Goal: Task Accomplishment & Management: Complete application form

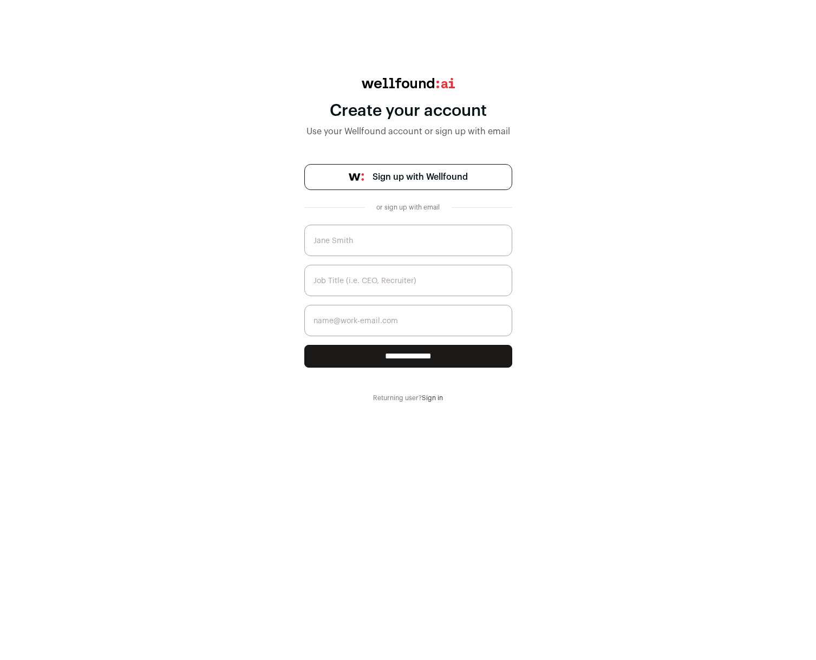
click at [421, 181] on span "Sign up with Wellfound" at bounding box center [419, 177] width 95 height 13
click at [430, 231] on input "text" at bounding box center [408, 240] width 208 height 31
type input "[PERSON_NAME]"
type input "CEO"
type input "[PERSON_NAME][EMAIL_ADDRESS][DOMAIN_NAME]"
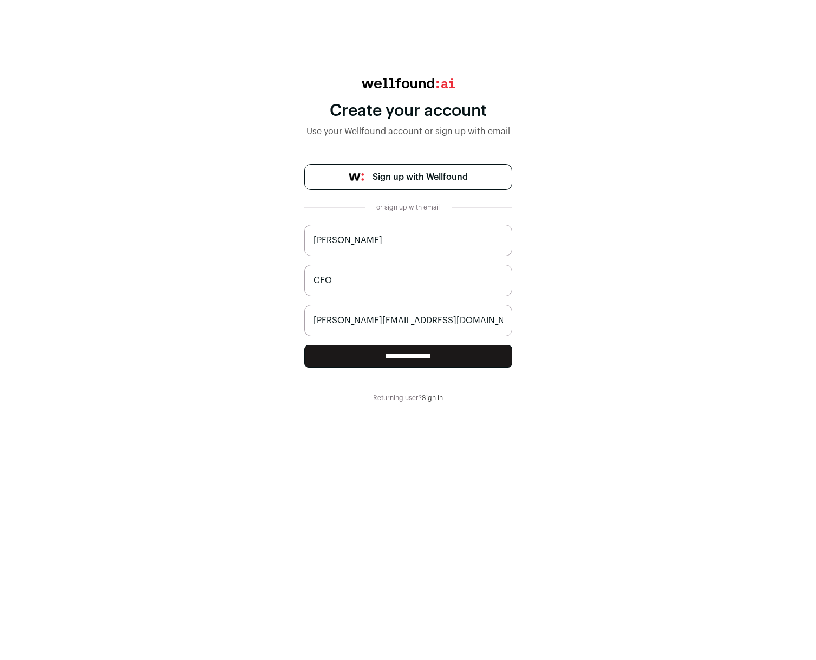
click at [304, 345] on input "**********" at bounding box center [408, 356] width 208 height 23
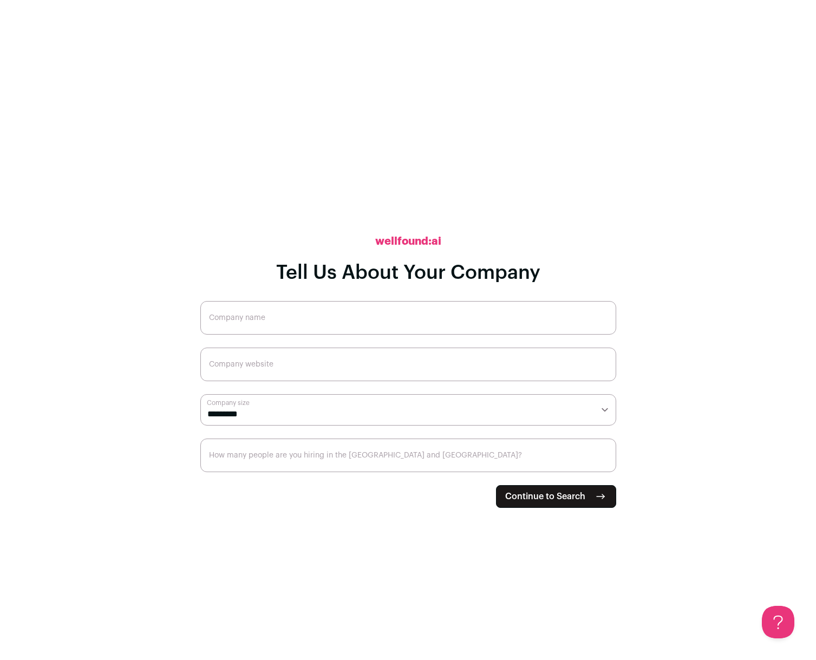
click at [299, 323] on input "Company name" at bounding box center [408, 318] width 416 height 34
type input "Feeble"
type input "feeble.io"
click at [282, 403] on select "**********" at bounding box center [408, 409] width 416 height 31
select select "*"
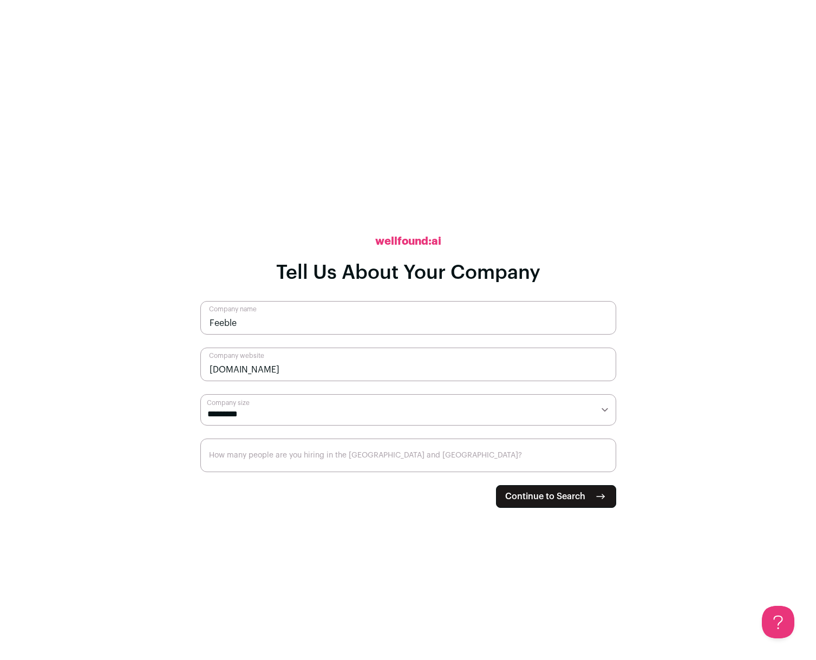
click at [200, 394] on select "**********" at bounding box center [408, 409] width 416 height 31
click at [295, 455] on input "How many people are you hiring in the [GEOGRAPHIC_DATA] and [GEOGRAPHIC_DATA]?" at bounding box center [408, 456] width 416 height 34
click at [529, 493] on span "Continue to Search" at bounding box center [545, 496] width 80 height 13
click at [427, 469] on input "How many people are you hiring in the US and Canada?" at bounding box center [408, 456] width 416 height 34
drag, startPoint x: 548, startPoint y: 471, endPoint x: 550, endPoint y: 493, distance: 22.3
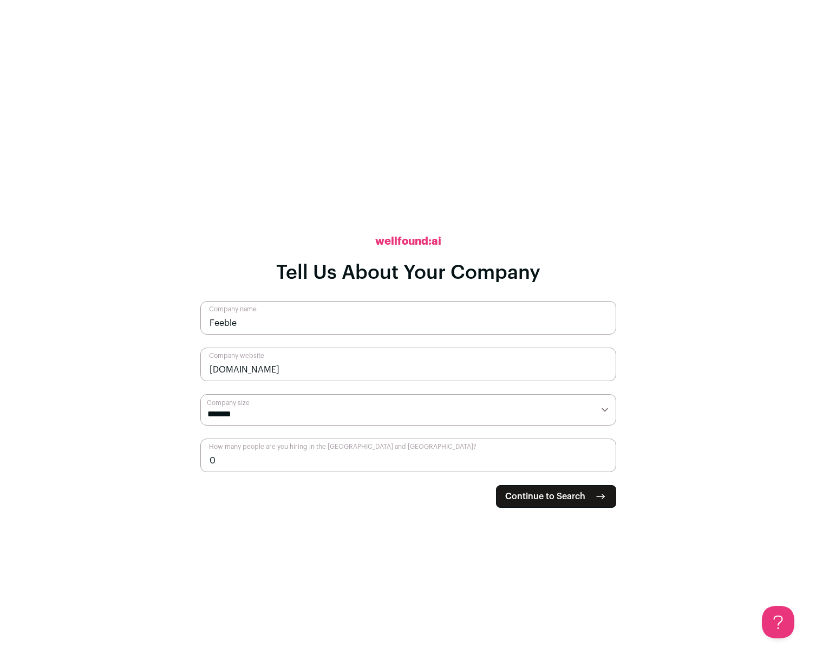
click at [548, 474] on form "**********" at bounding box center [408, 404] width 416 height 207
type input "0"
click at [550, 494] on span "Continue to Search" at bounding box center [545, 496] width 80 height 13
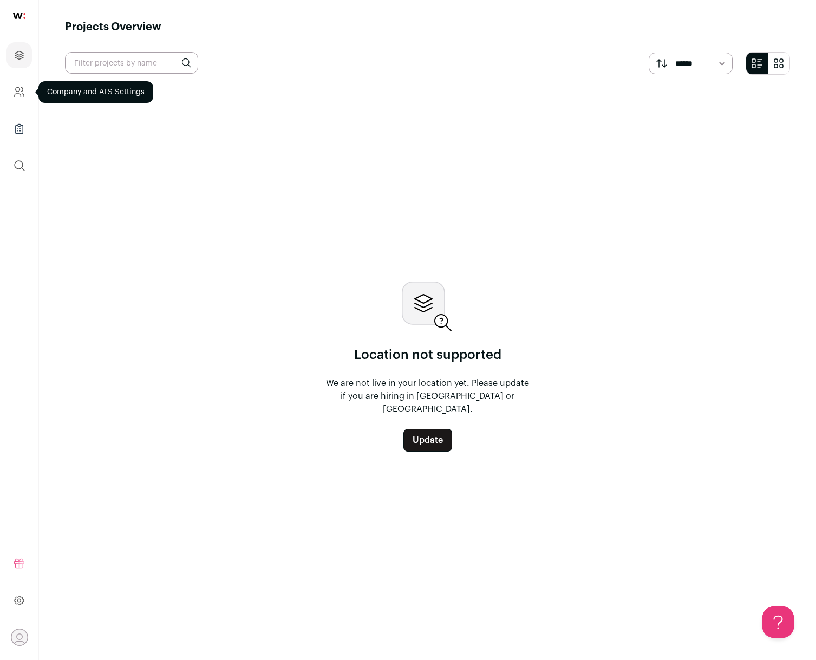
click at [19, 97] on icon "Company and ATS Settings" at bounding box center [19, 92] width 12 height 13
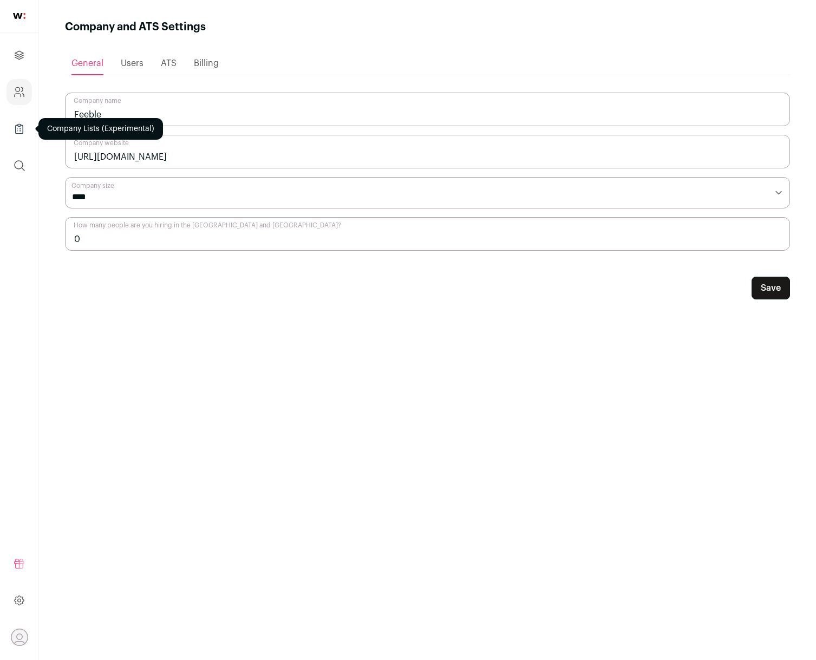
click at [16, 125] on icon "Company Lists" at bounding box center [19, 129] width 7 height 8
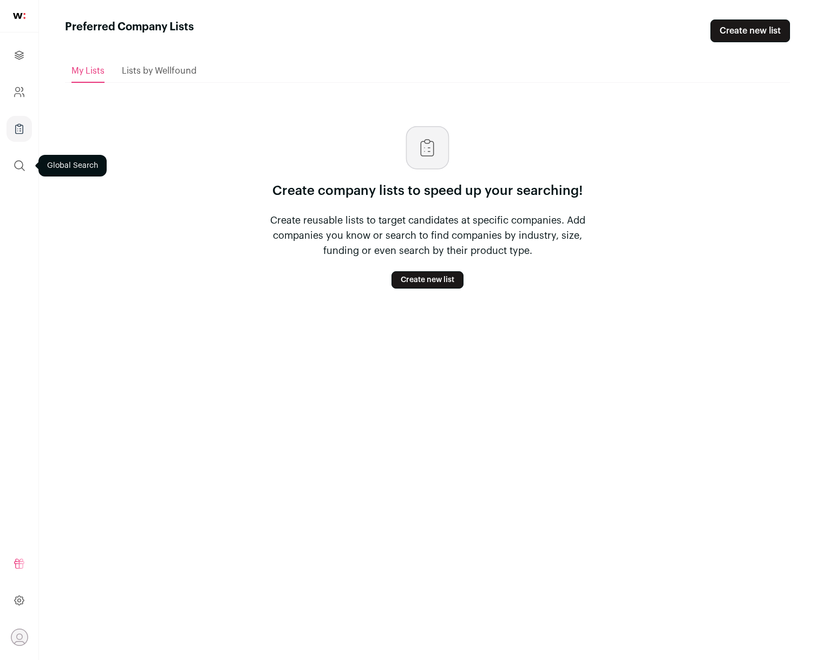
click at [25, 169] on icon "submit" at bounding box center [19, 165] width 13 height 13
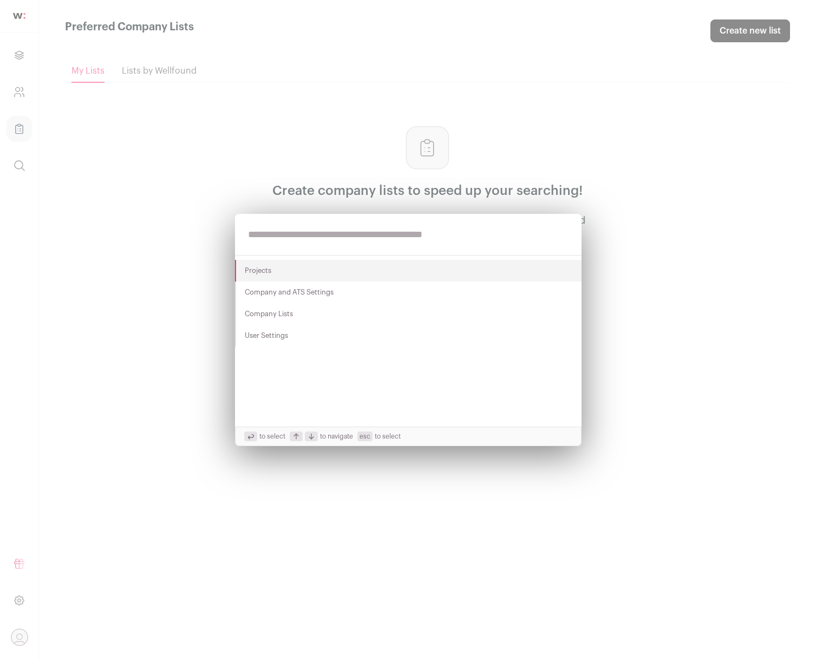
click at [214, 153] on div "Projects Company and ATS Settings Company Lists User Settings to select to navi…" at bounding box center [408, 330] width 816 height 660
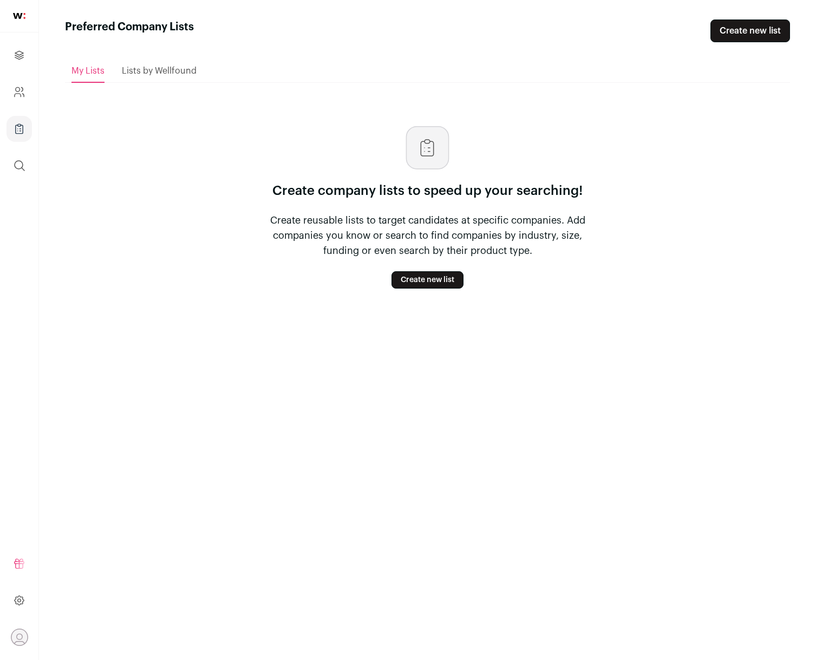
click at [22, 639] on icon "Open dropdown" at bounding box center [19, 637] width 17 height 17
click at [17, 608] on link at bounding box center [18, 600] width 25 height 26
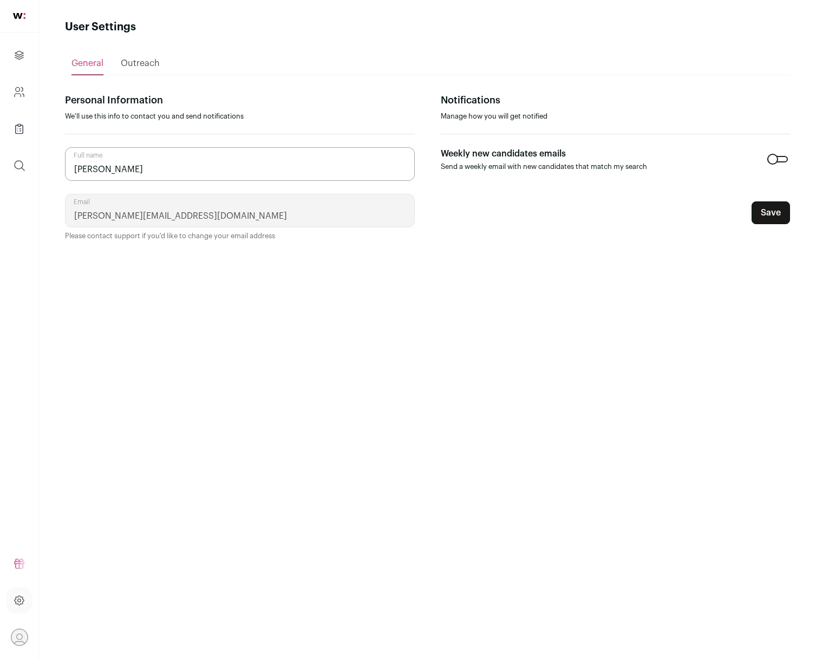
click at [147, 66] on span "Outreach" at bounding box center [140, 63] width 39 height 9
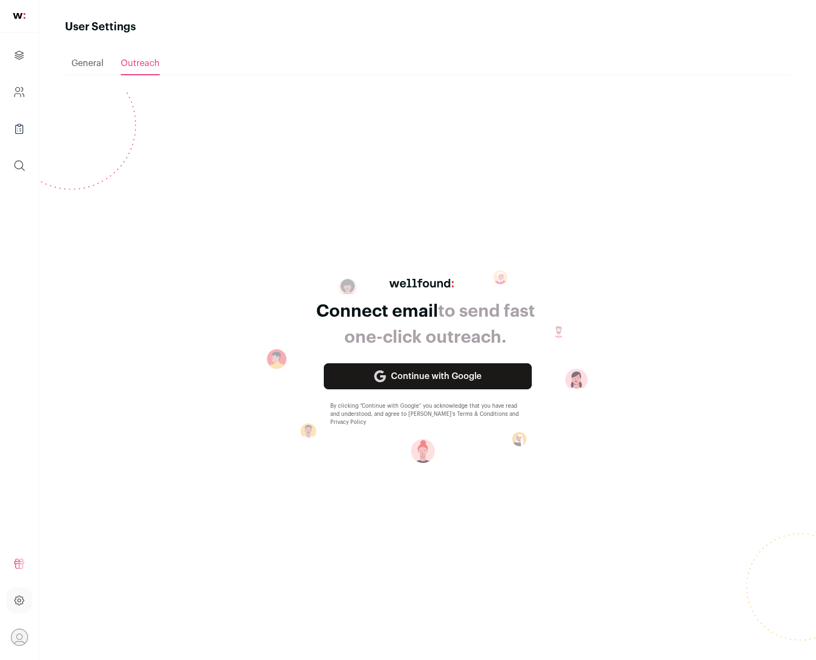
click at [95, 67] on span "General" at bounding box center [87, 63] width 32 height 9
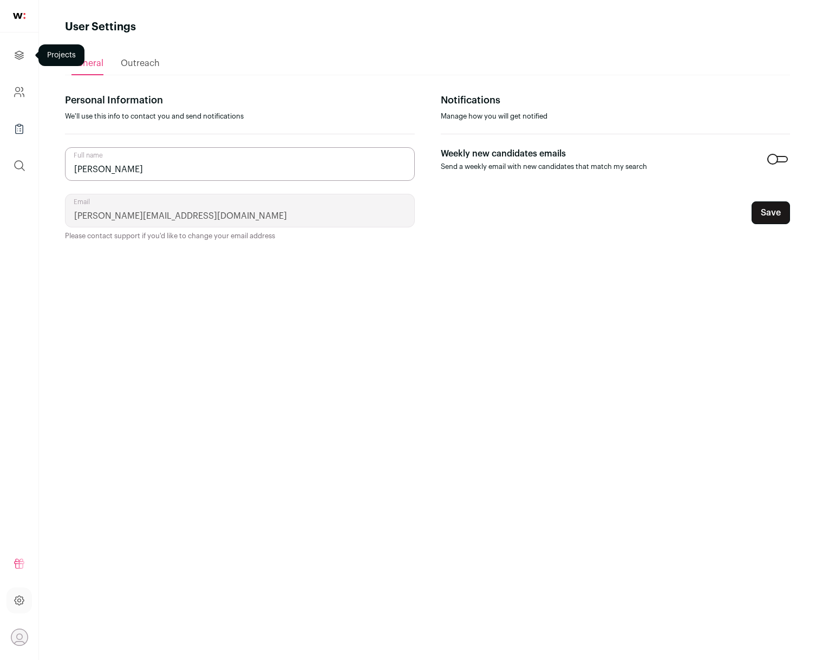
click at [18, 62] on link "Projects" at bounding box center [18, 55] width 25 height 26
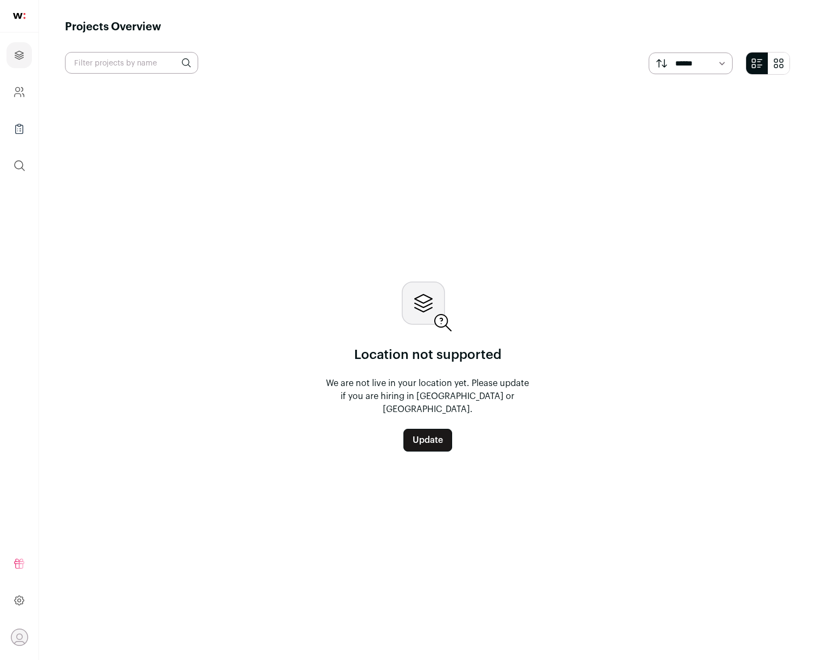
drag, startPoint x: 36, startPoint y: 96, endPoint x: 19, endPoint y: 95, distance: 16.8
click at [35, 96] on ul "Projects Company and ATS Settings Company Lists (Experimental) Global Search" at bounding box center [19, 110] width 38 height 156
click at [19, 95] on icon "Company and ATS Settings" at bounding box center [19, 92] width 12 height 13
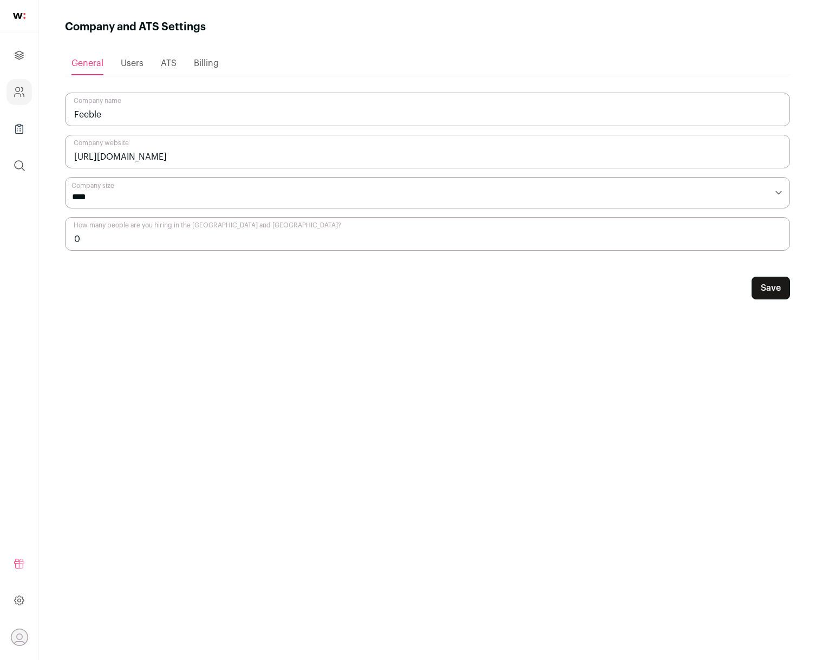
click at [133, 67] on span "Users" at bounding box center [132, 63] width 23 height 9
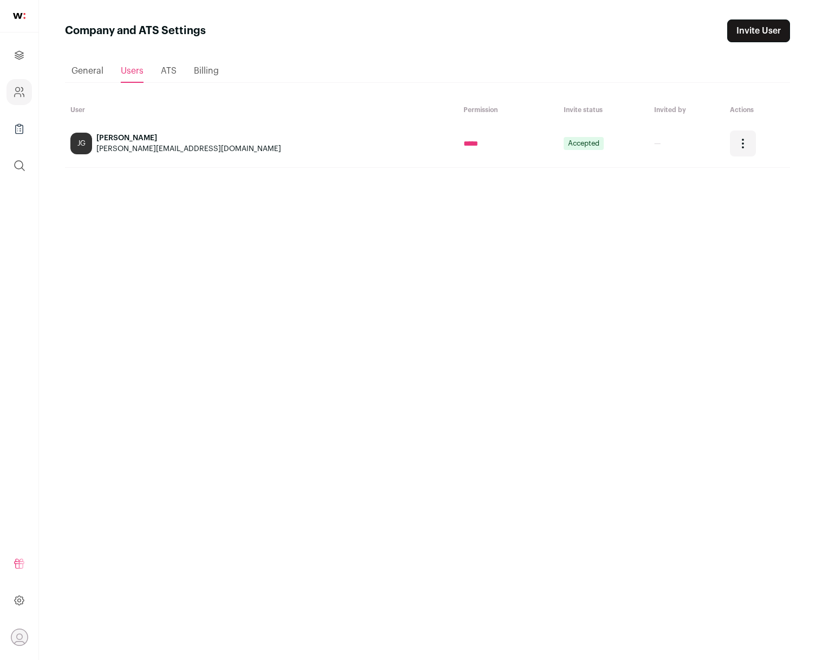
click at [736, 142] on icon "Open dropdown" at bounding box center [742, 143] width 13 height 13
click at [574, 276] on div "Loading... General Users ATS Billing User Permission Invite status Invited by A…" at bounding box center [427, 341] width 725 height 598
click at [746, 30] on link "Invite User" at bounding box center [758, 30] width 63 height 23
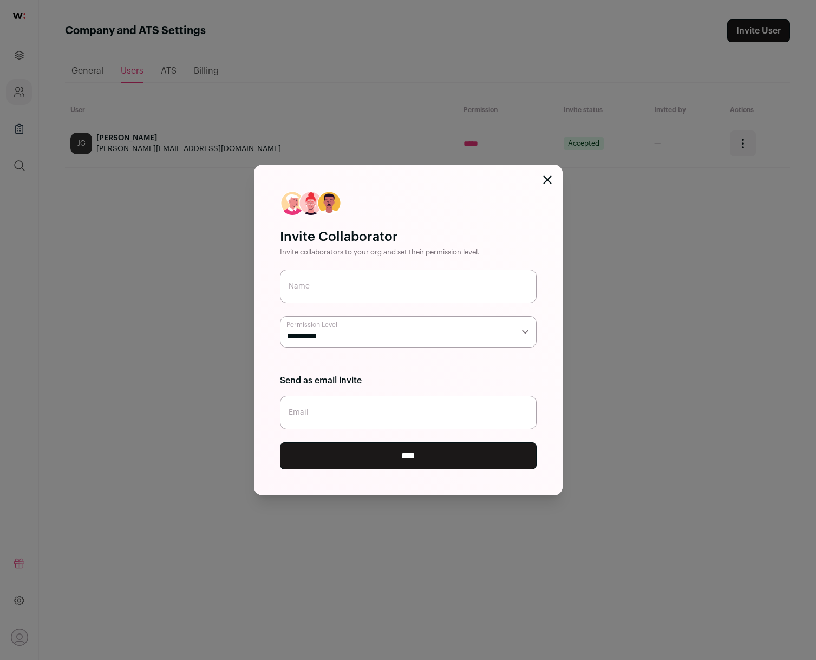
click at [436, 334] on select "***** *********" at bounding box center [408, 331] width 257 height 31
click at [280, 316] on select "***** *********" at bounding box center [408, 331] width 257 height 31
click at [413, 283] on input "Name" at bounding box center [408, 287] width 257 height 34
type input "Astha Jha"
click at [375, 416] on input "Email" at bounding box center [408, 413] width 257 height 34
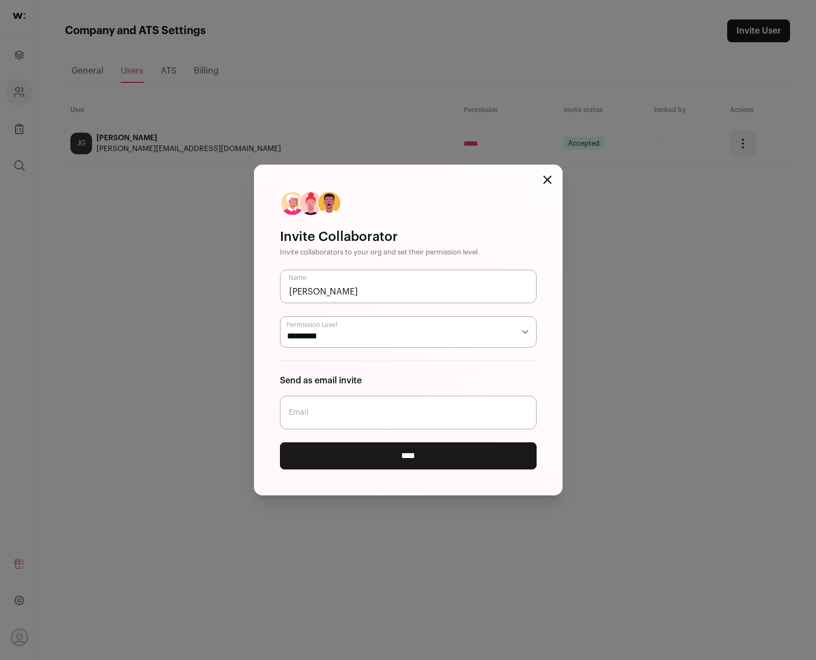
paste input "asthajha05@gmail.com"
type input "asthajha05@gmail.com"
click at [388, 450] on input "****" at bounding box center [408, 455] width 257 height 27
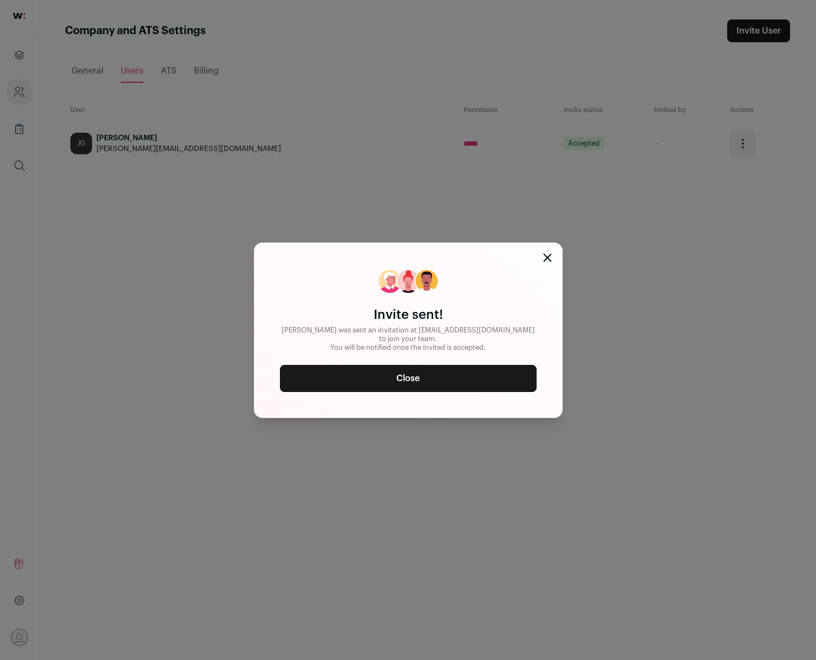
click at [456, 377] on link "Close" at bounding box center [408, 378] width 257 height 27
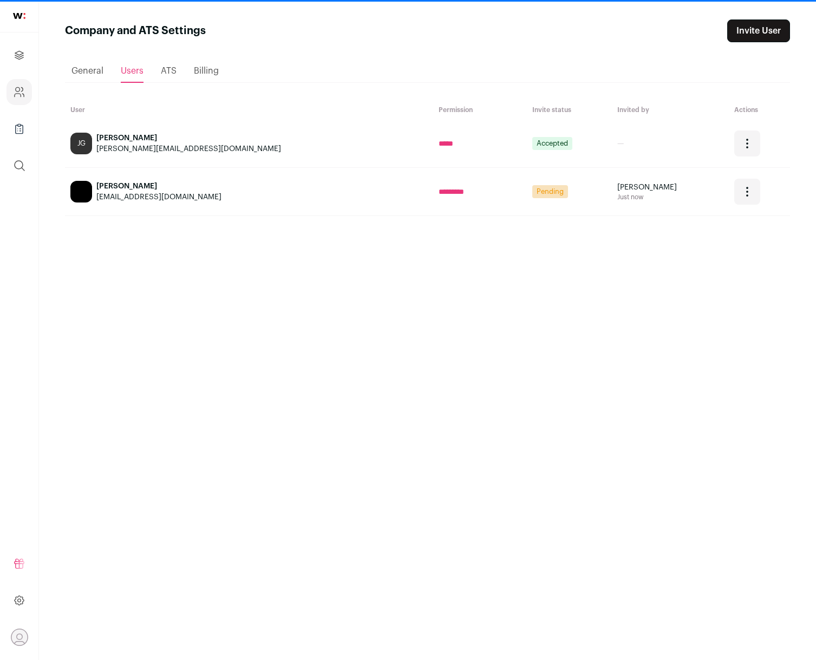
click at [162, 87] on div "Loading... General Users ATS Billing User Permission Invite status Invited by A…" at bounding box center [427, 341] width 725 height 598
click at [172, 69] on span "ATS" at bounding box center [169, 71] width 16 height 9
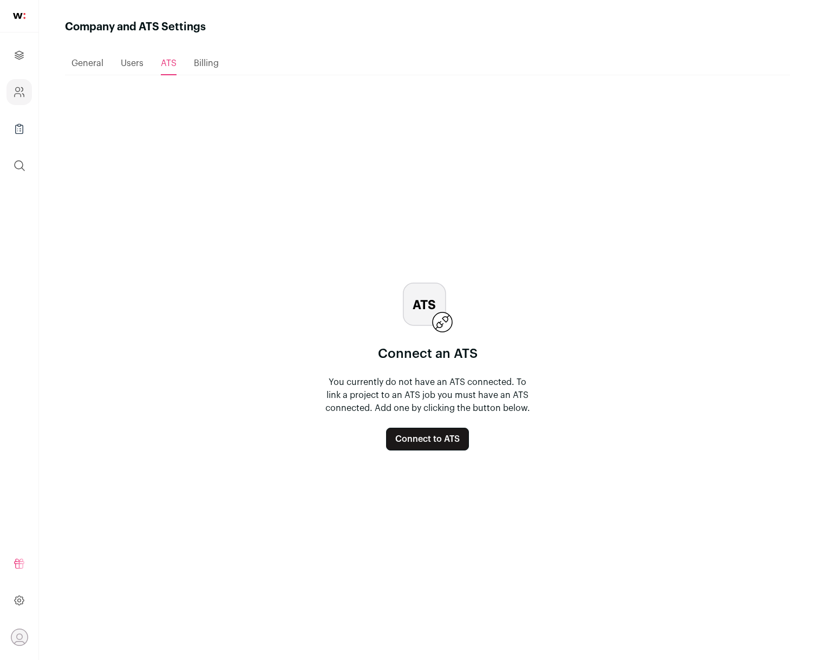
click at [76, 57] on div "General" at bounding box center [87, 64] width 32 height 22
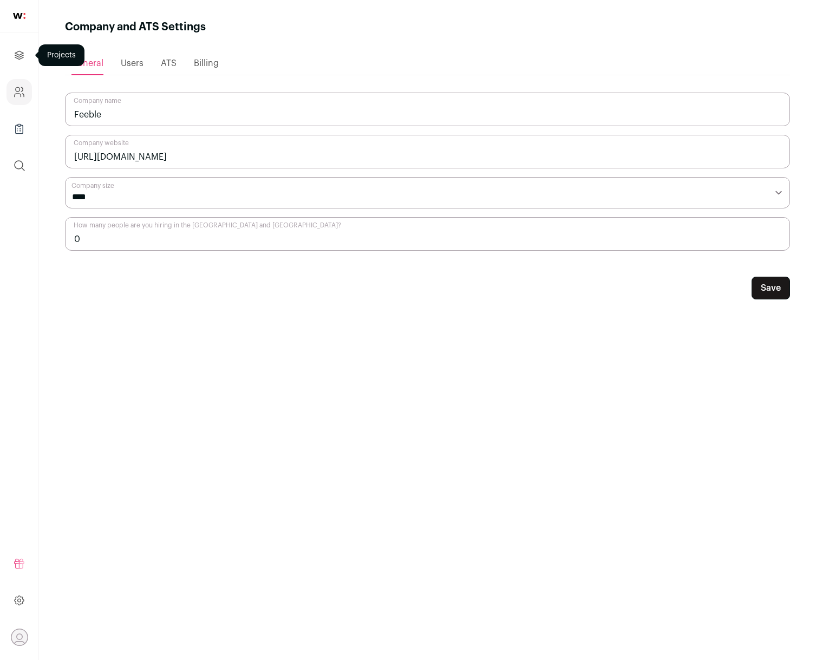
click at [19, 55] on icon "Projects" at bounding box center [19, 55] width 8 height 8
click at [24, 135] on link "Company Lists" at bounding box center [18, 129] width 25 height 26
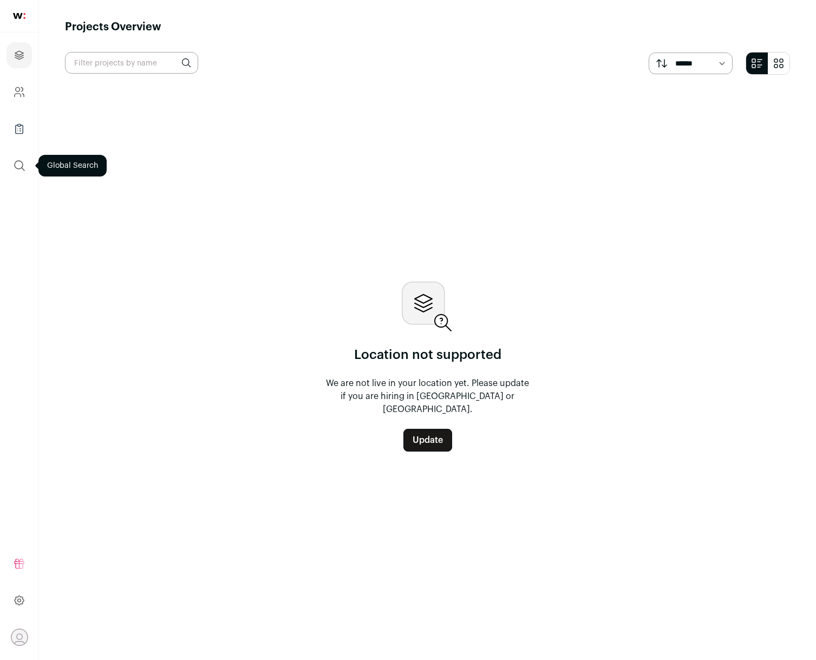
click at [21, 158] on button "submit" at bounding box center [19, 166] width 26 height 26
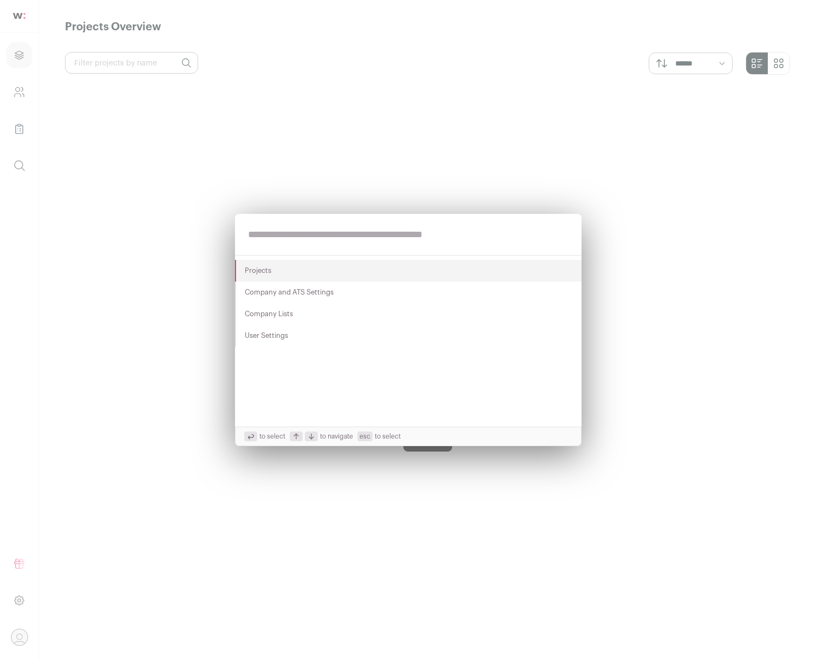
drag, startPoint x: 80, startPoint y: 205, endPoint x: 80, endPoint y: 211, distance: 6.5
click at [80, 205] on div "Projects Company and ATS Settings Company Lists User Settings to select to navi…" at bounding box center [408, 330] width 816 height 660
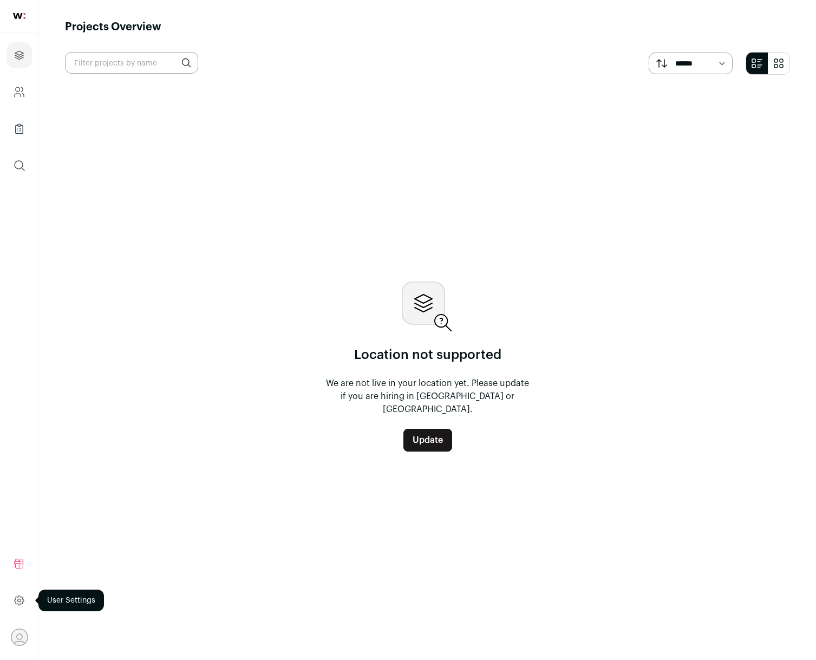
click at [13, 597] on icon at bounding box center [19, 600] width 12 height 13
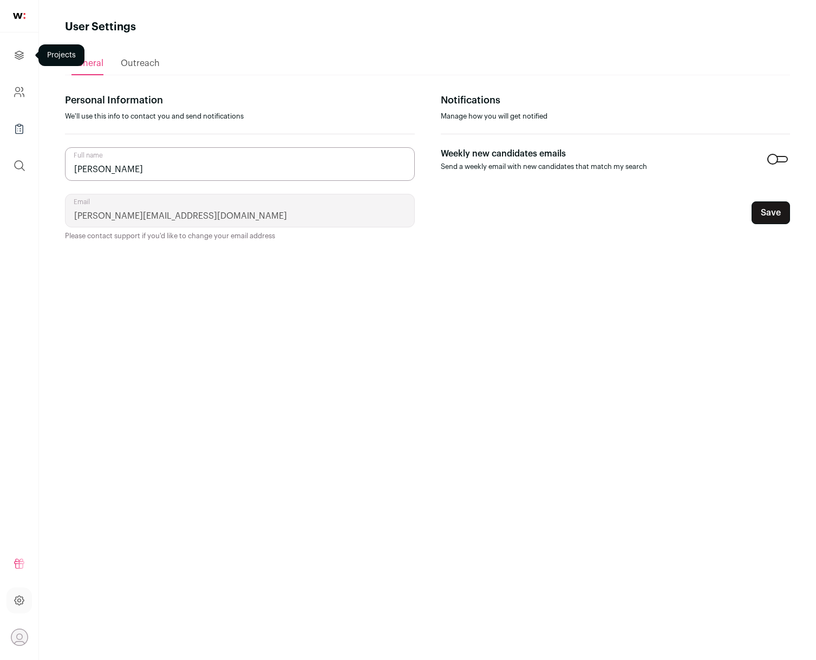
click at [18, 55] on icon "Projects" at bounding box center [19, 55] width 12 height 13
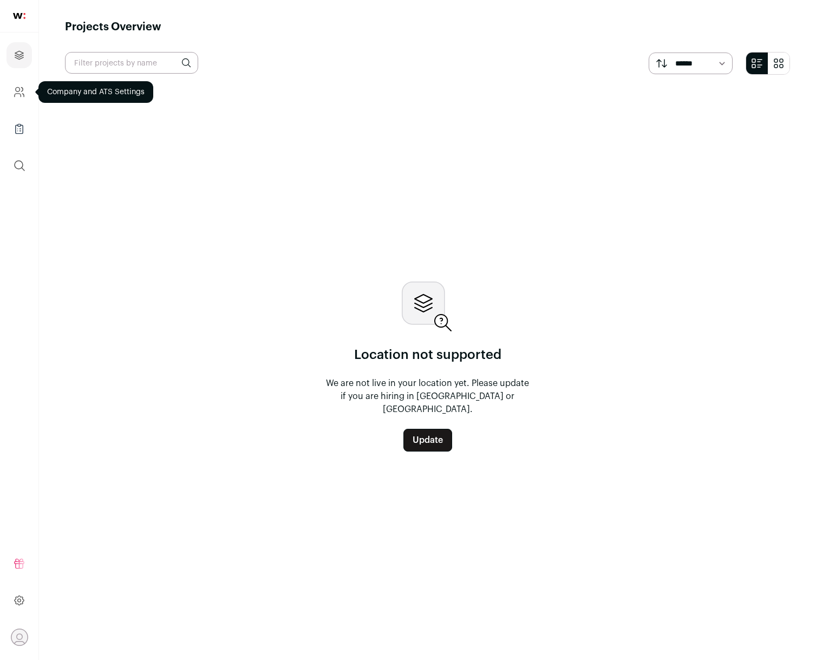
click at [21, 88] on icon "Company and ATS Settings" at bounding box center [19, 92] width 12 height 13
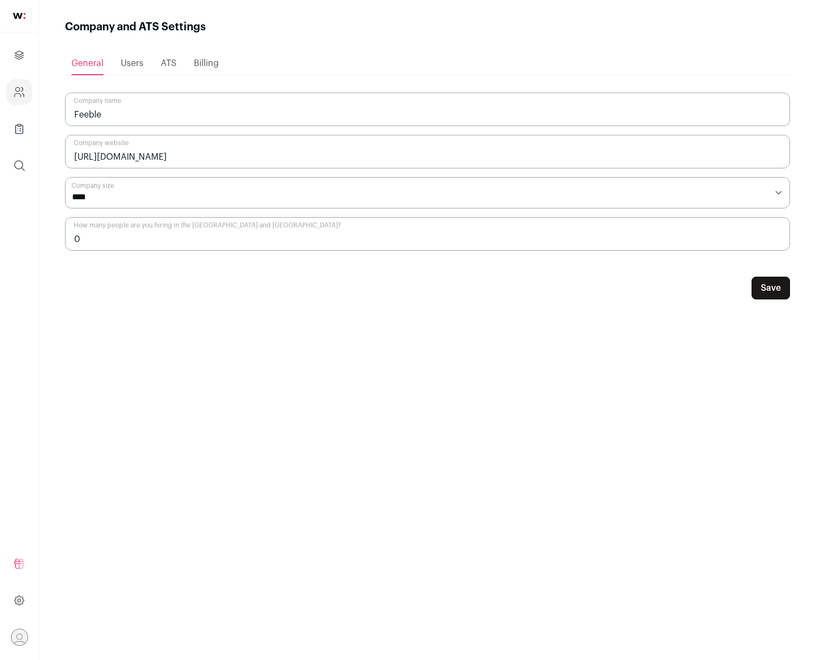
click at [132, 228] on input "0" at bounding box center [427, 234] width 725 height 34
drag, startPoint x: 94, startPoint y: 241, endPoint x: 34, endPoint y: 241, distance: 60.1
click at [34, 241] on body "Projects Company and ATS Settings Company Lists (Experimental) Global Search Re…" at bounding box center [408, 330] width 816 height 660
type input "1"
click at [764, 292] on button "Save" at bounding box center [770, 288] width 38 height 23
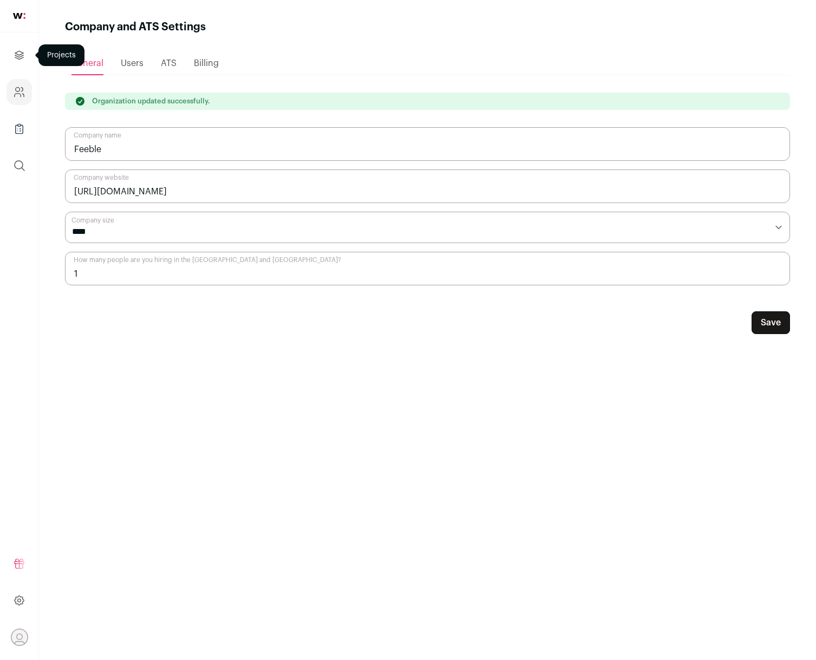
click at [22, 54] on icon "Projects" at bounding box center [19, 55] width 8 height 8
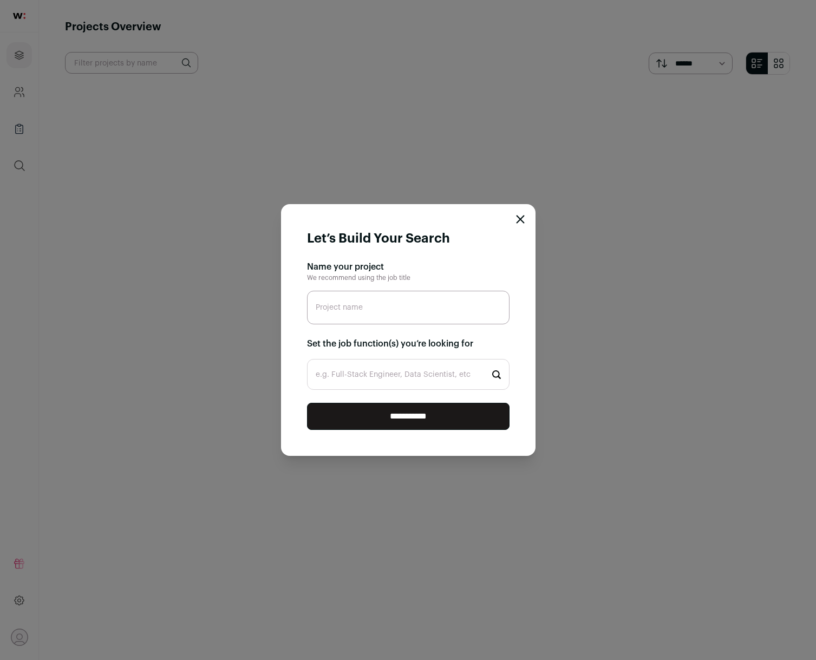
click at [520, 224] on form "**********" at bounding box center [408, 330] width 254 height 252
click at [520, 220] on icon "Close modal" at bounding box center [519, 219] width 7 height 7
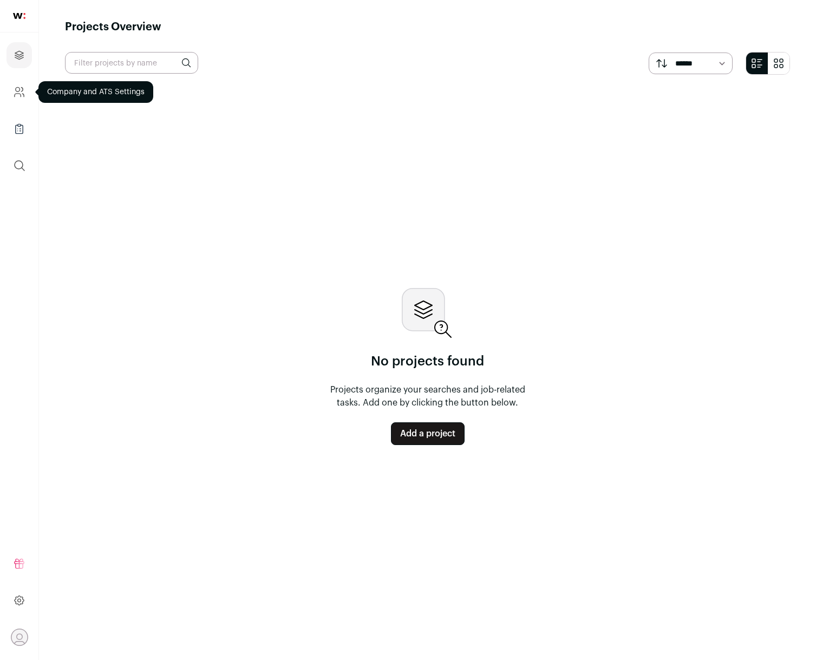
click at [20, 92] on icon "Company and ATS Settings" at bounding box center [19, 92] width 12 height 13
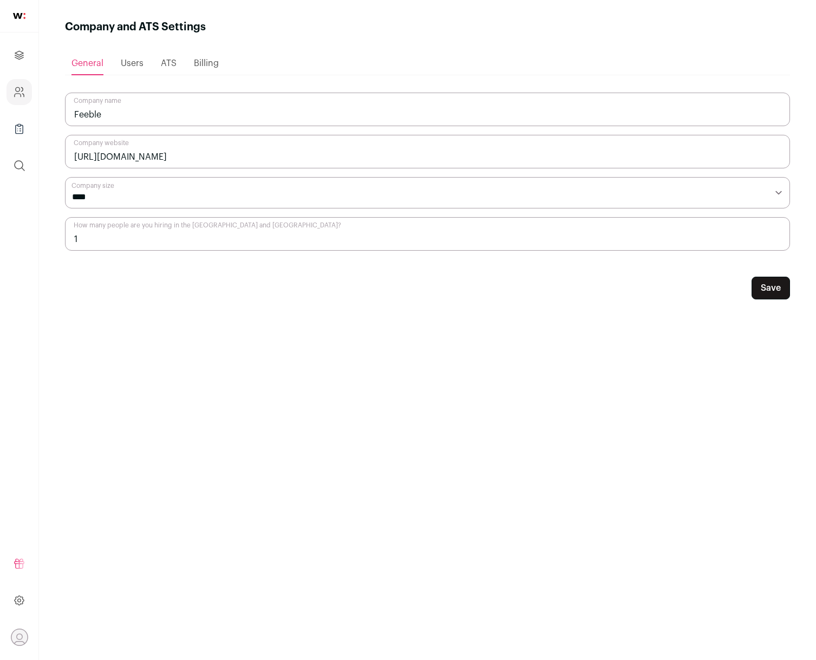
click at [17, 13] on img at bounding box center [19, 16] width 12 height 6
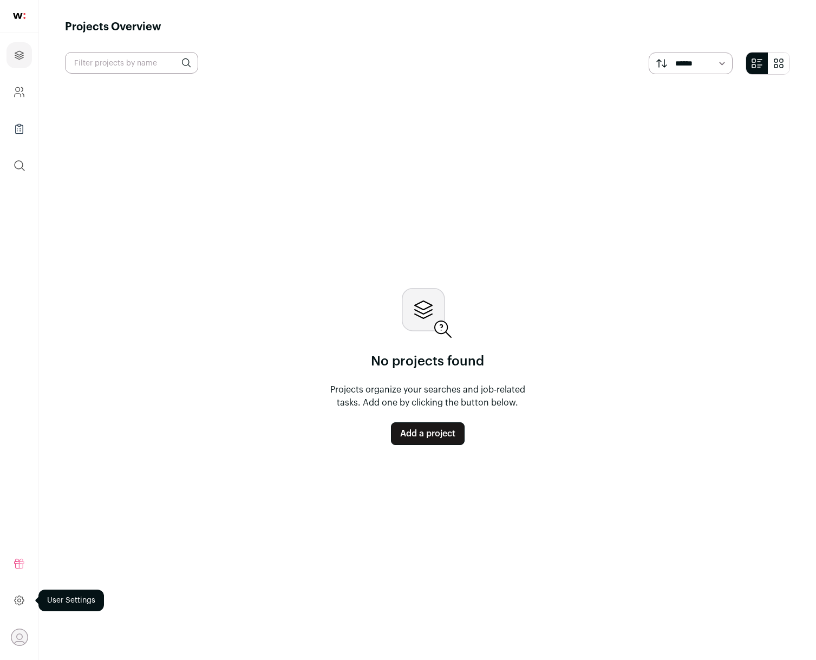
click at [19, 602] on icon at bounding box center [19, 600] width 3 height 3
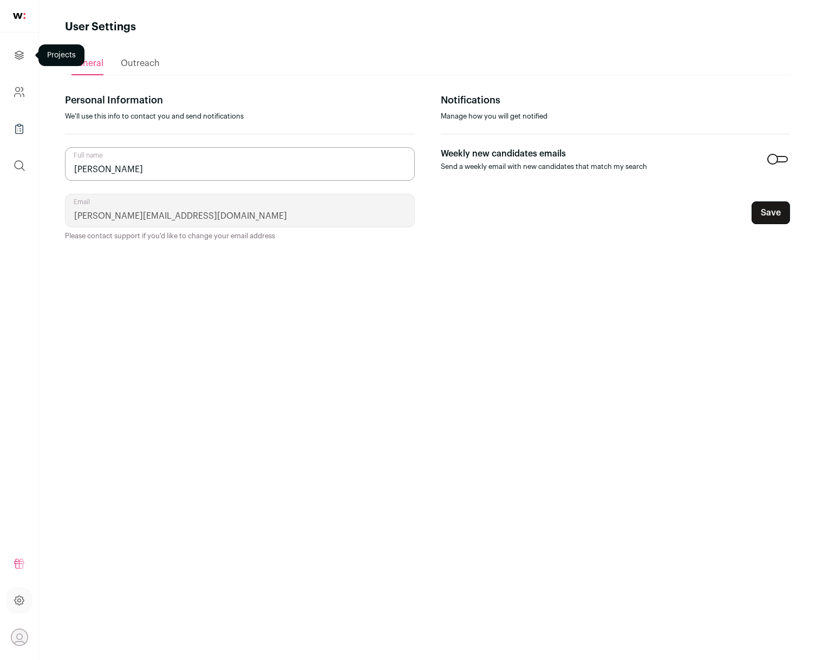
click at [22, 61] on icon "Projects" at bounding box center [19, 55] width 12 height 13
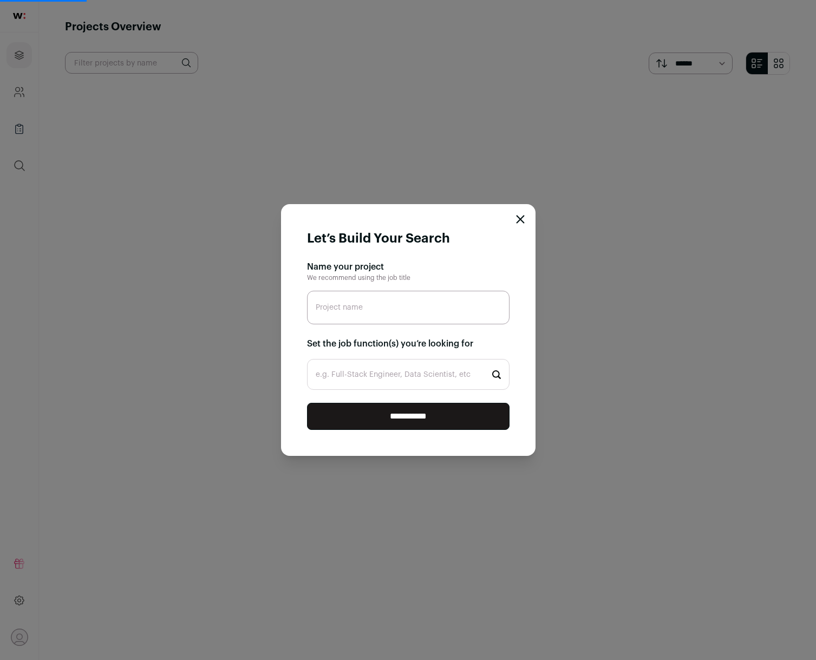
click at [519, 217] on icon "Close modal" at bounding box center [520, 219] width 9 height 9
type input "Full Stack"
click at [426, 412] on input "**********" at bounding box center [408, 416] width 202 height 27
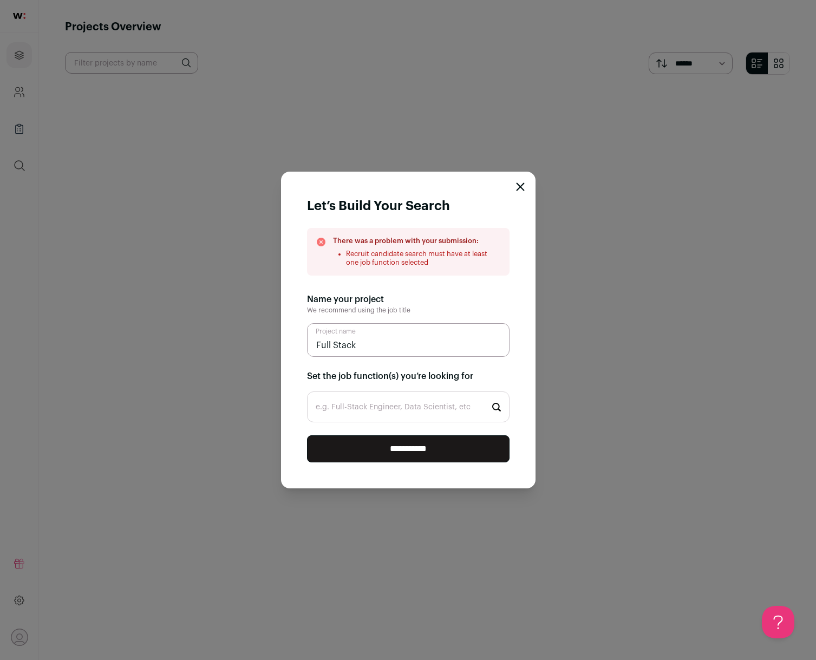
click at [414, 416] on input "e.g. Full-Stack Engineer, Data Scientist, etc" at bounding box center [408, 406] width 202 height 31
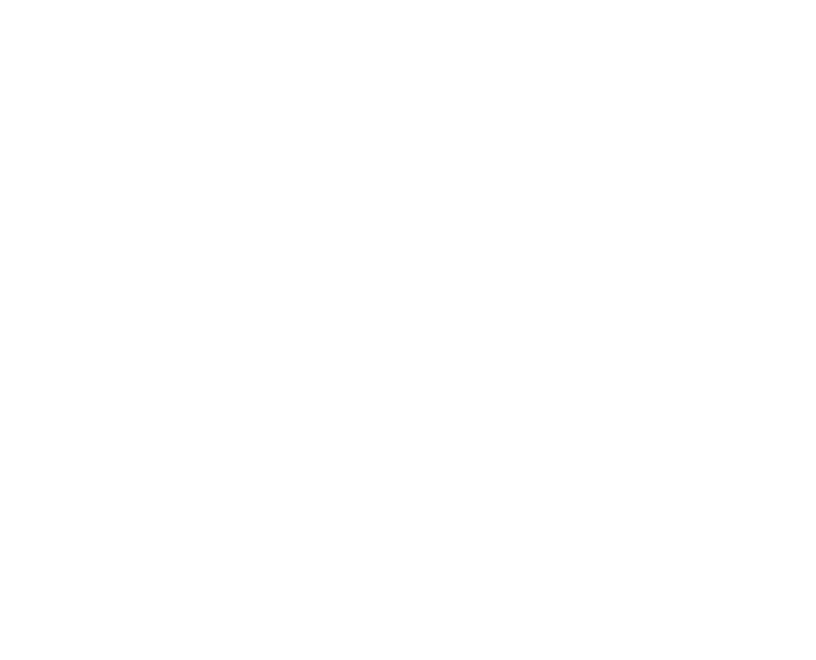
type input "Designer"
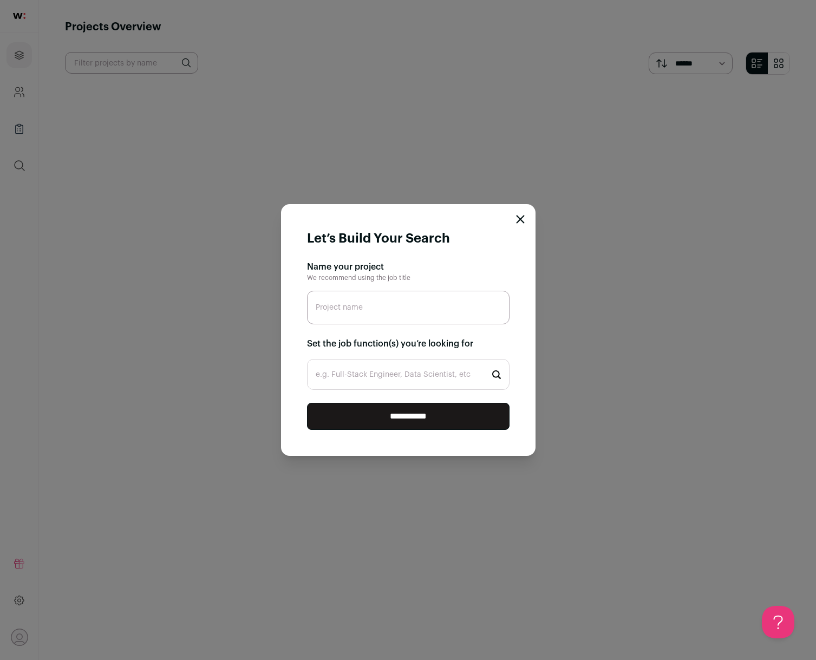
type input "F"
type input "d"
type input "Designer"
type input "G"
type input "Front"
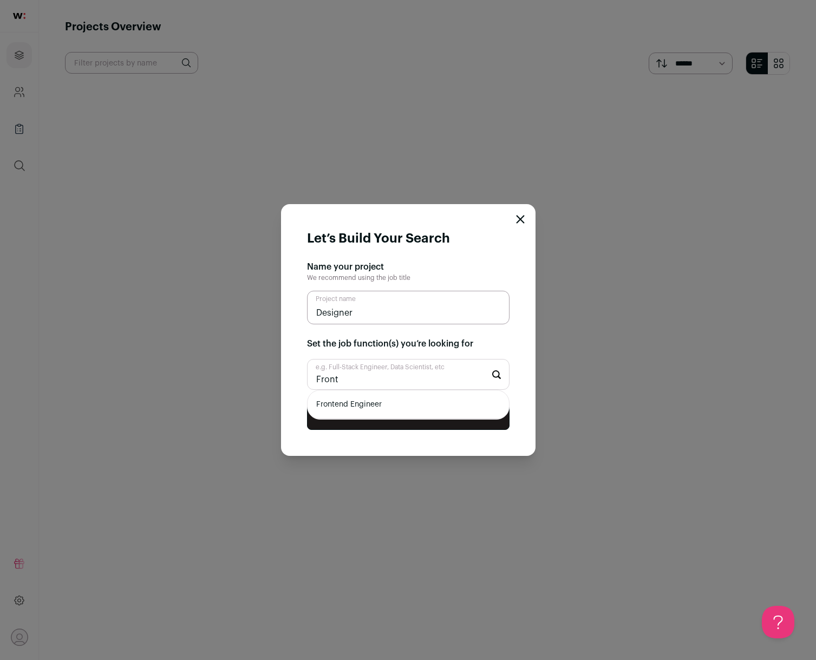
click at [470, 408] on li "Frontend Engineer" at bounding box center [408, 404] width 201 height 29
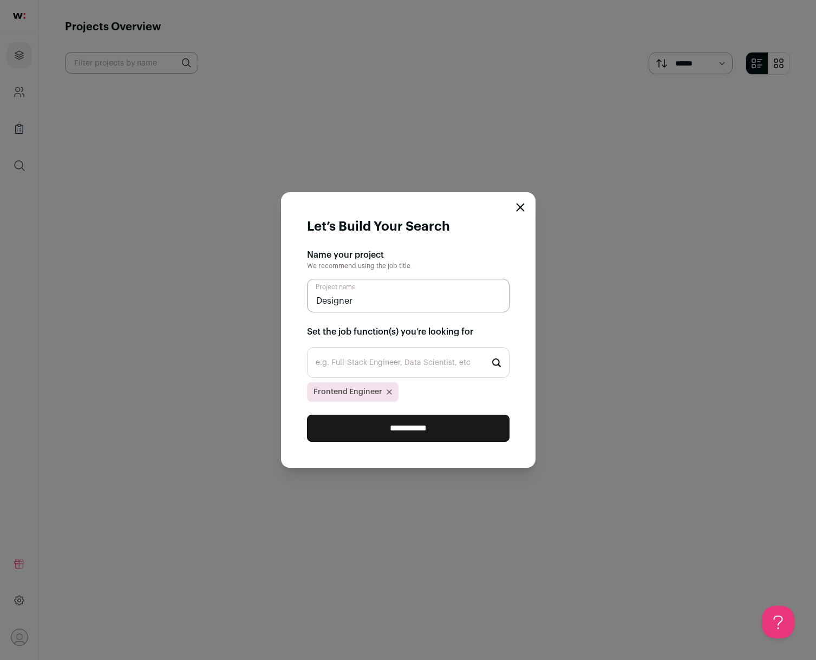
click at [462, 424] on input "**********" at bounding box center [408, 428] width 202 height 27
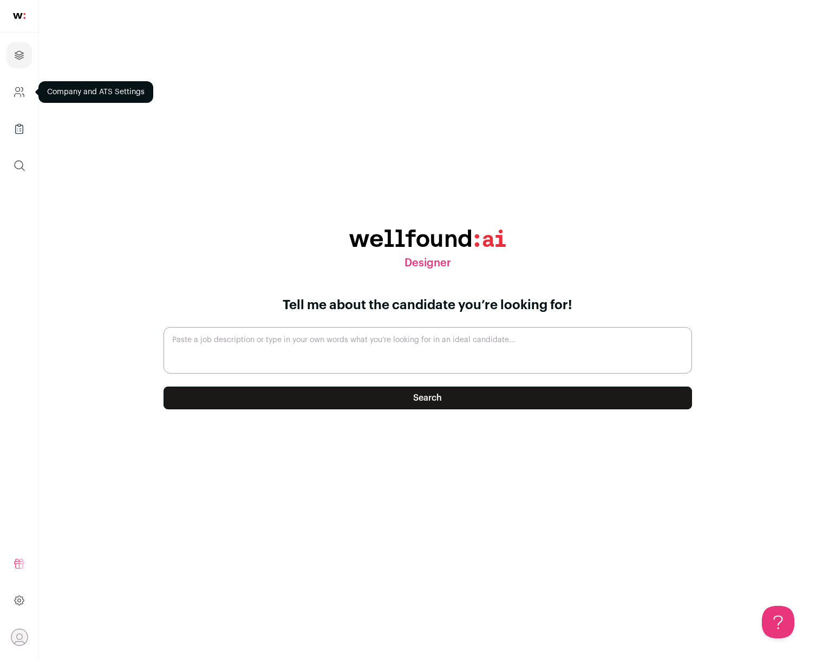
click at [18, 90] on icon "Company and ATS Settings" at bounding box center [19, 92] width 12 height 13
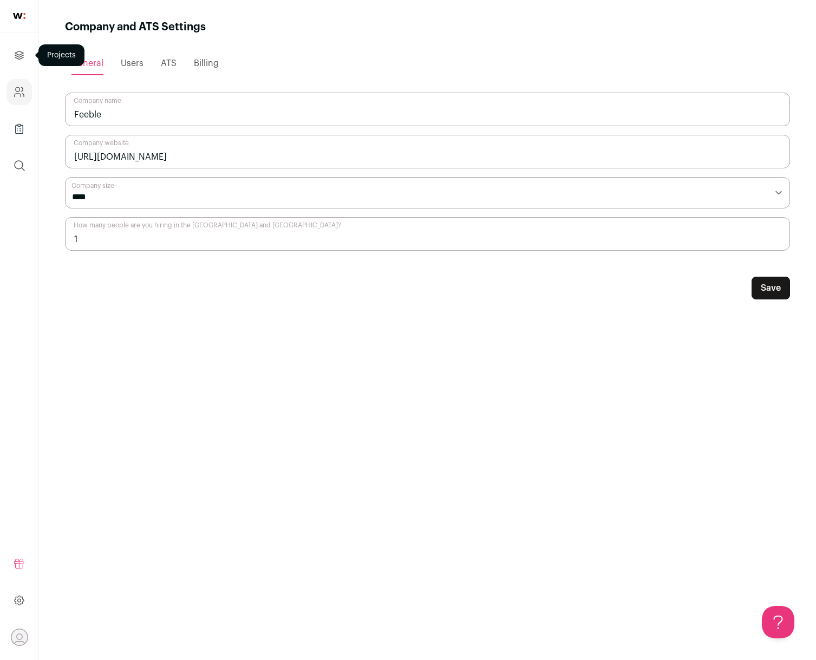
click at [27, 55] on link "Projects" at bounding box center [18, 55] width 25 height 26
click at [143, 67] on ul "General Users ATS Billing" at bounding box center [427, 63] width 725 height 23
click at [136, 61] on span "Users" at bounding box center [132, 63] width 23 height 9
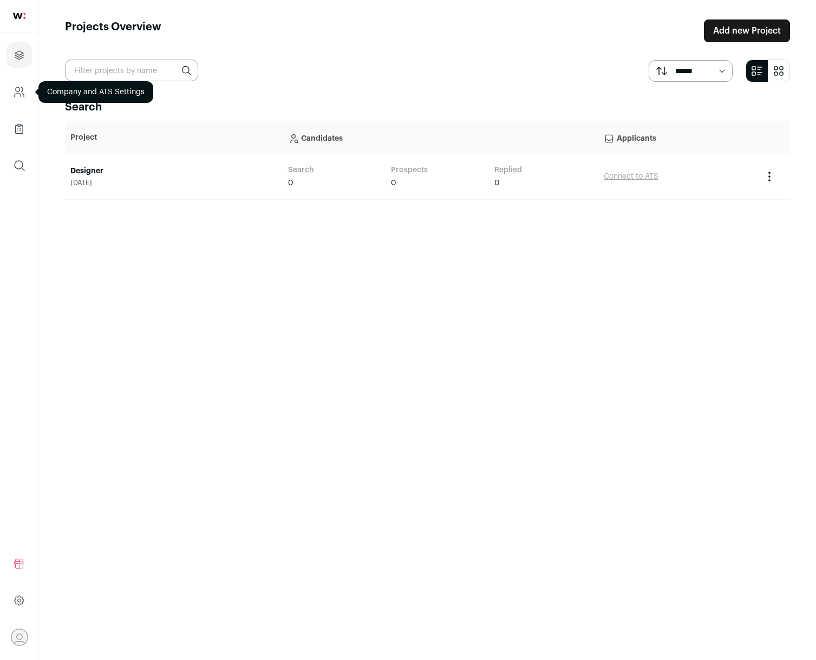
click at [19, 90] on icon "Company and ATS Settings" at bounding box center [18, 89] width 4 height 4
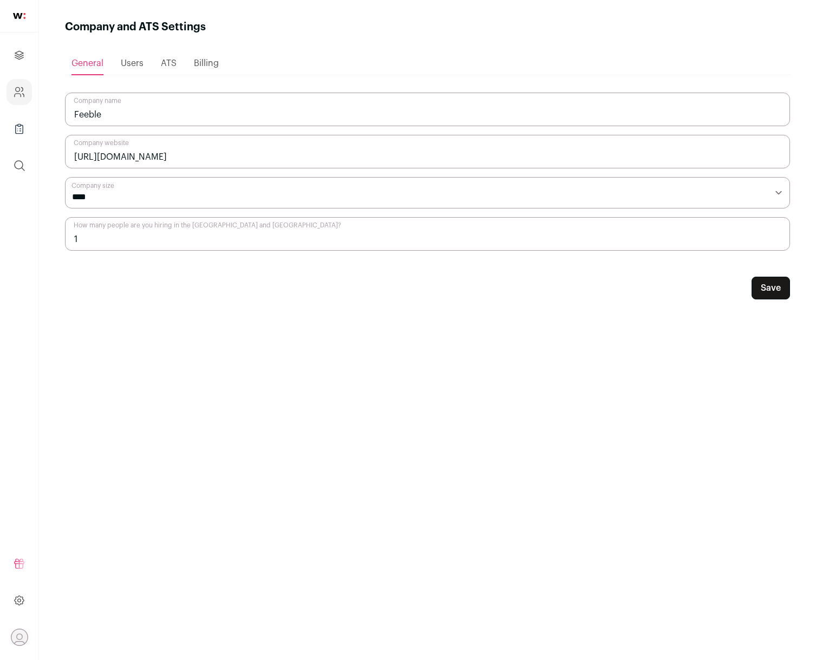
click at [133, 66] on span "Users" at bounding box center [132, 63] width 23 height 9
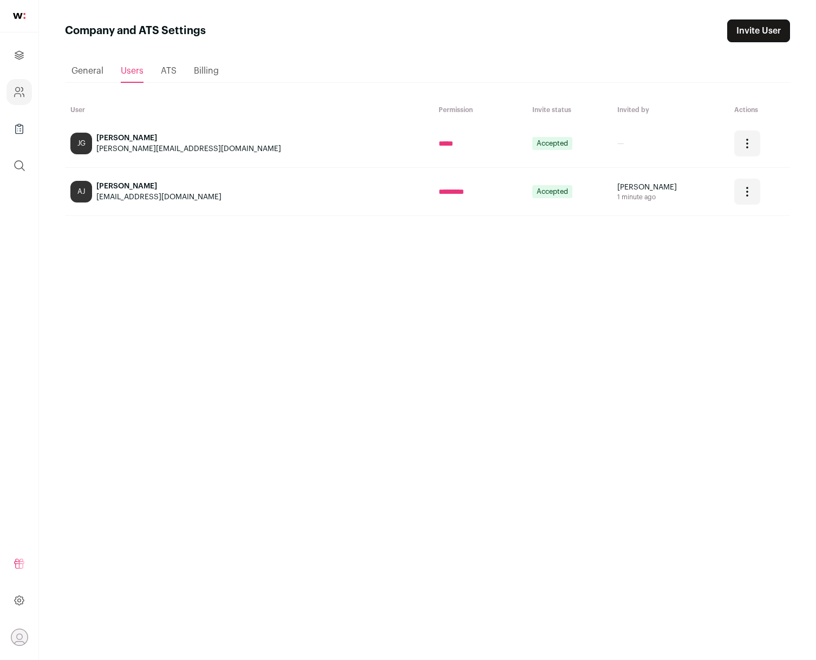
click at [22, 15] on img at bounding box center [19, 16] width 12 height 6
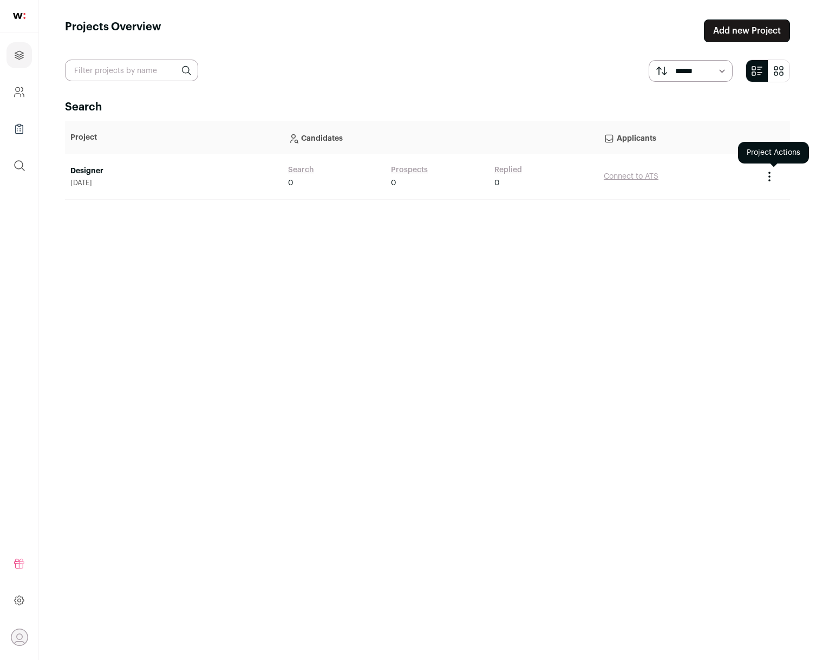
click at [767, 174] on icon "Project Actions" at bounding box center [769, 176] width 13 height 13
click at [107, 167] on link "Designer" at bounding box center [173, 171] width 207 height 11
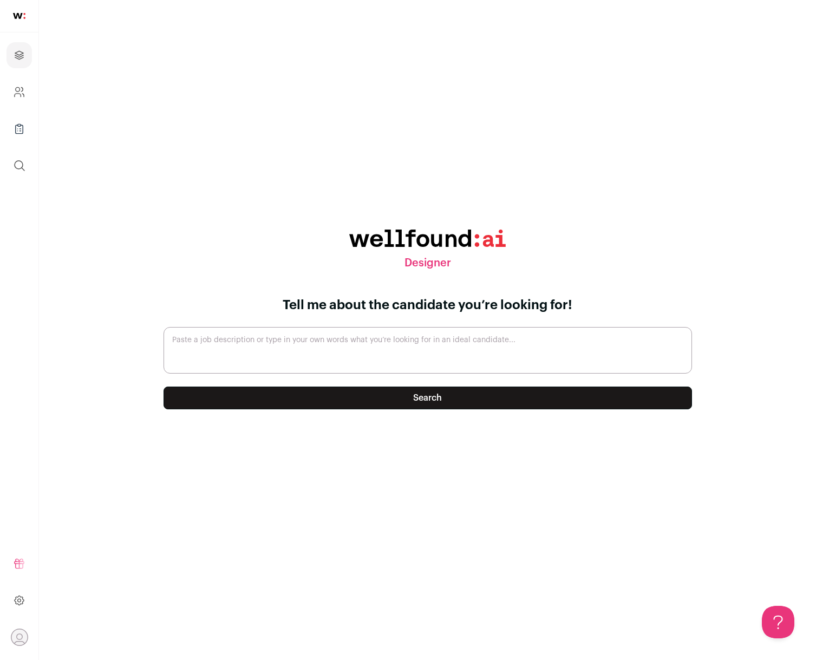
click at [535, 348] on textarea "Paste a job description or type in your own words what you’re looking for in an…" at bounding box center [428, 350] width 528 height 47
type textarea "A front end engineer"
click at [337, 409] on form "Tell me about the candidate you’re looking for! A front end engineer Paste a jo…" at bounding box center [428, 364] width 554 height 134
click at [339, 402] on button "Search" at bounding box center [428, 398] width 528 height 23
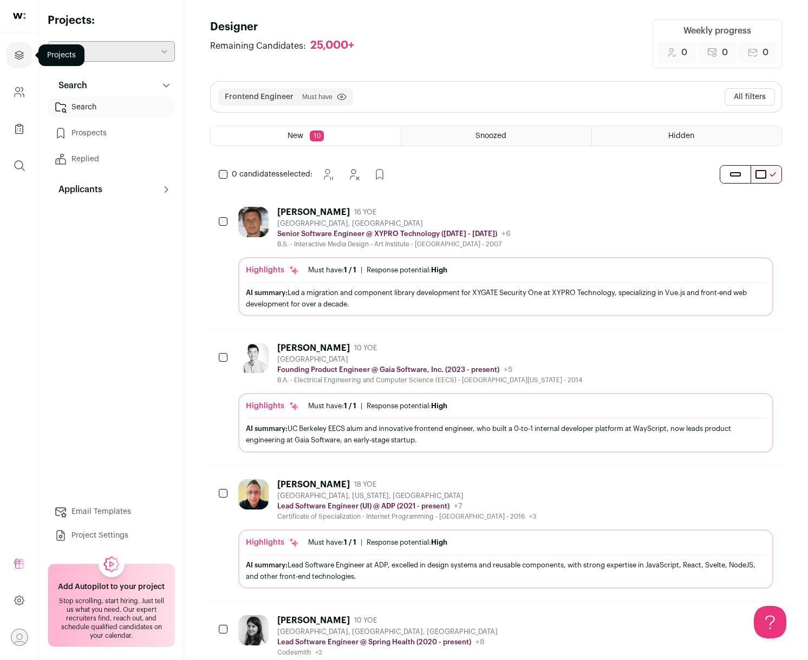
click at [17, 54] on icon "Projects" at bounding box center [19, 55] width 8 height 8
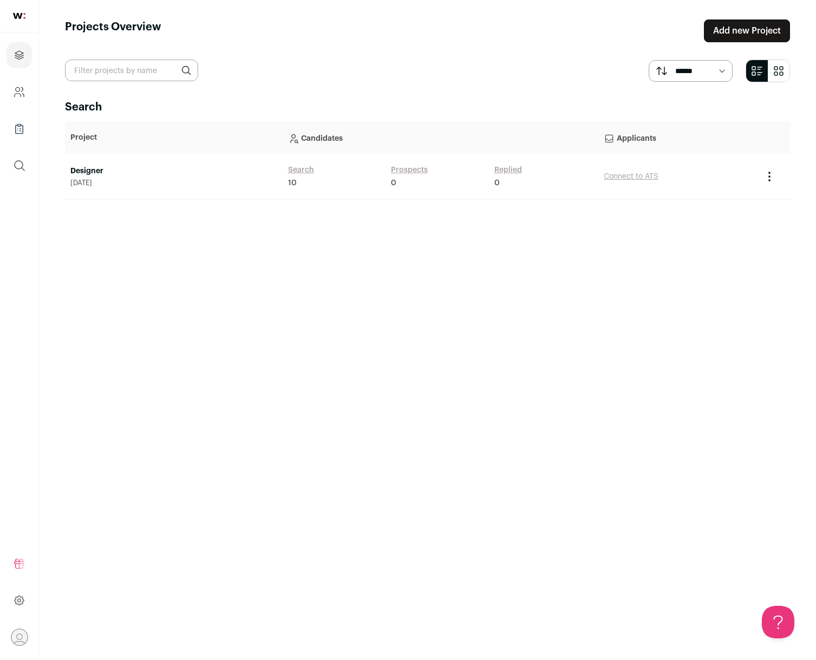
click at [302, 171] on link "Search" at bounding box center [301, 170] width 26 height 11
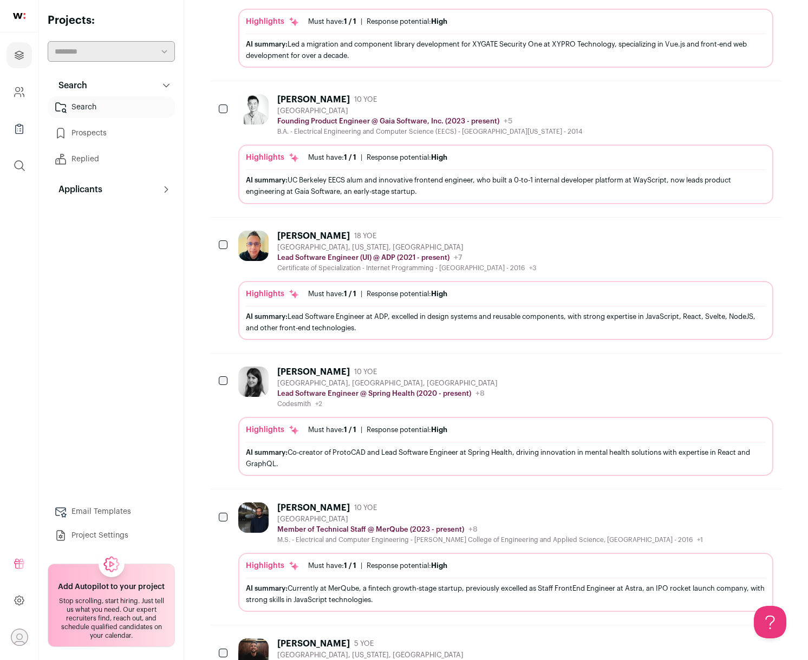
scroll to position [289, 0]
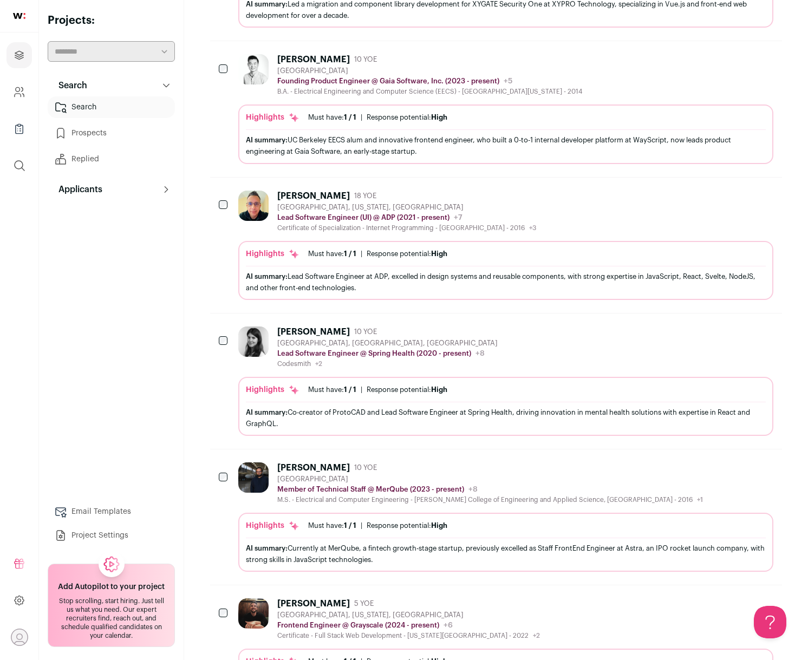
click at [21, 22] on link at bounding box center [19, 16] width 38 height 32
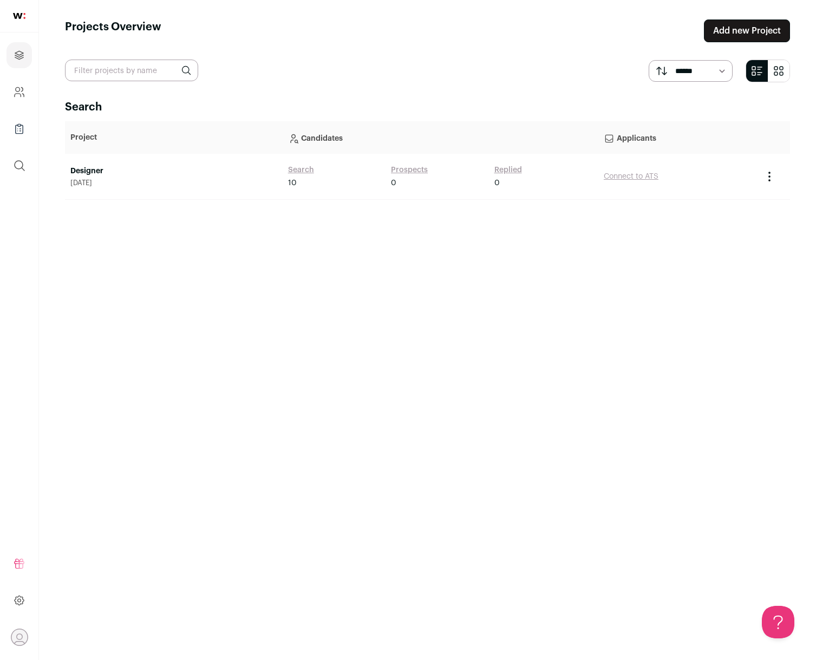
click at [96, 171] on link "Designer" at bounding box center [173, 171] width 207 height 11
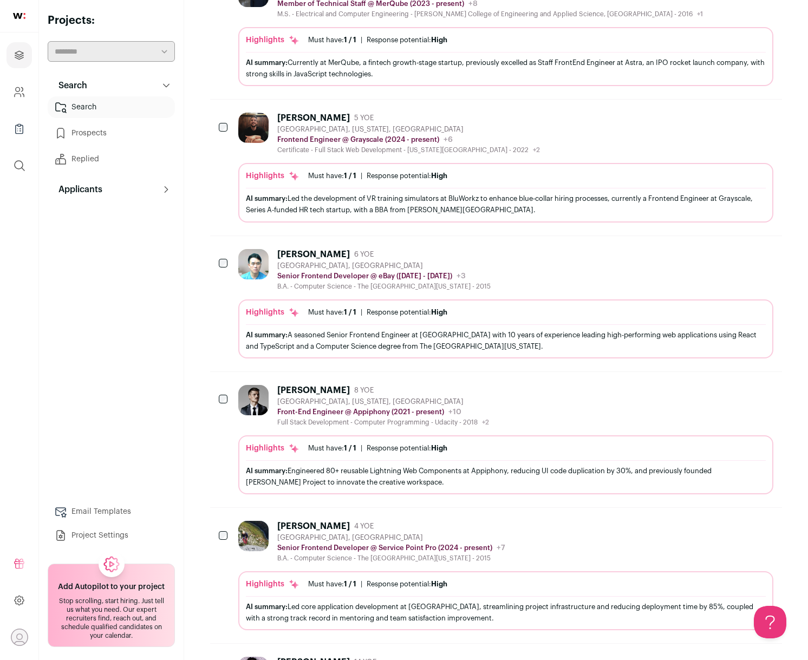
scroll to position [913, 0]
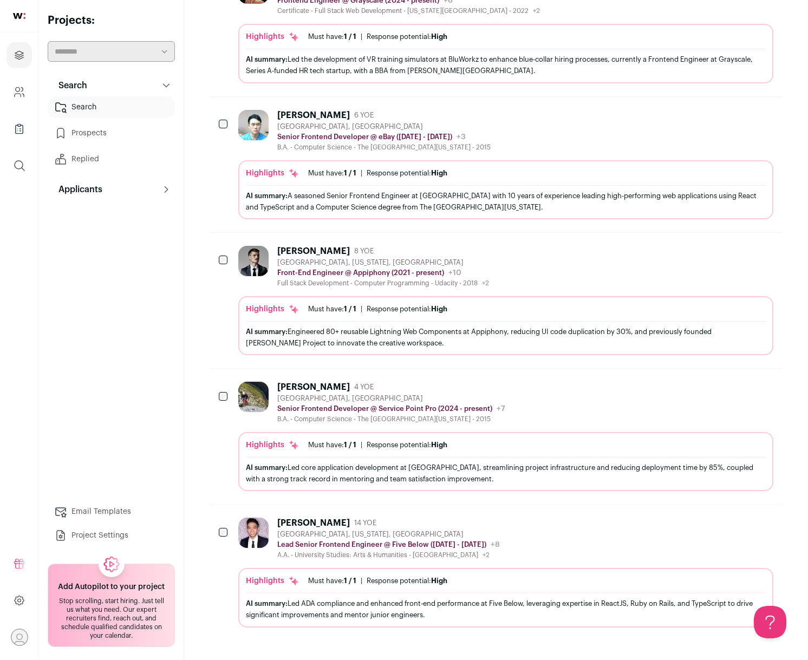
click at [117, 185] on button "Applicants" at bounding box center [111, 190] width 127 height 22
click at [110, 213] on link "Applicants" at bounding box center [111, 211] width 127 height 22
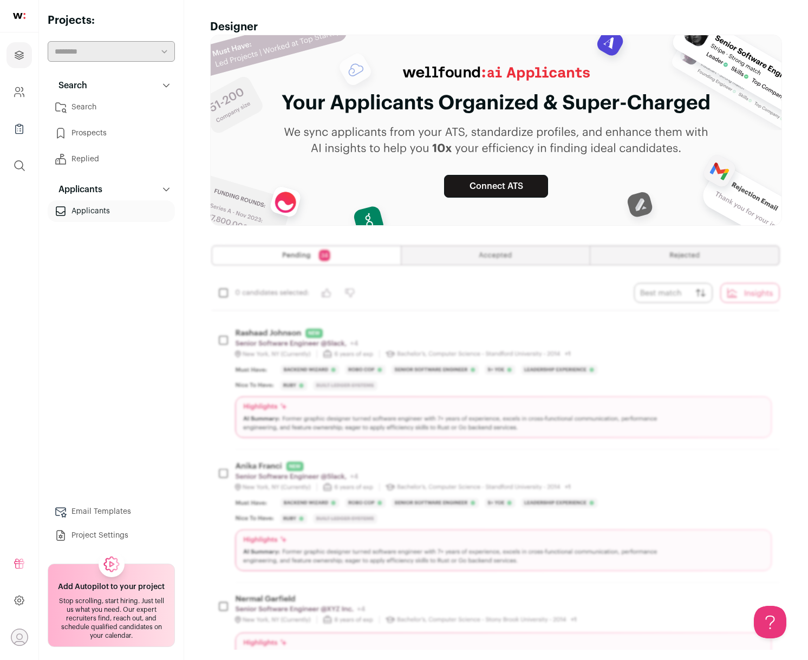
click at [112, 199] on button "Applicants" at bounding box center [111, 190] width 127 height 22
click at [132, 115] on link "Search" at bounding box center [111, 107] width 127 height 22
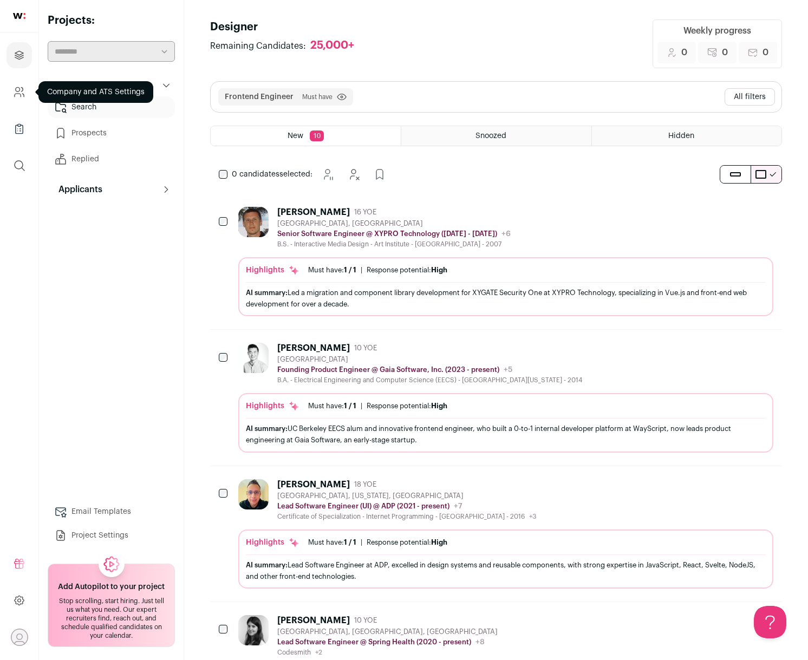
click at [22, 95] on icon "Company and ATS Settings" at bounding box center [19, 92] width 12 height 13
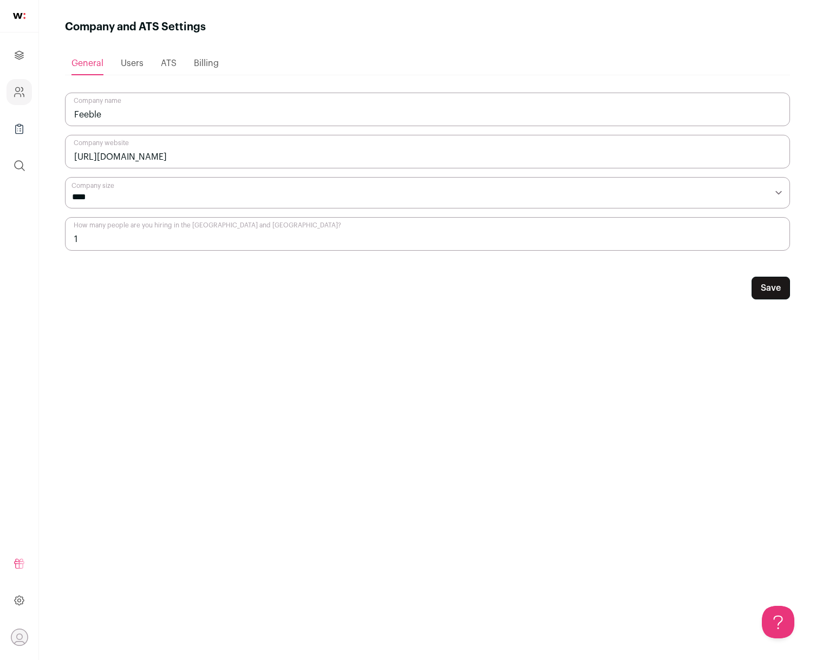
click at [132, 64] on span "Users" at bounding box center [132, 63] width 23 height 9
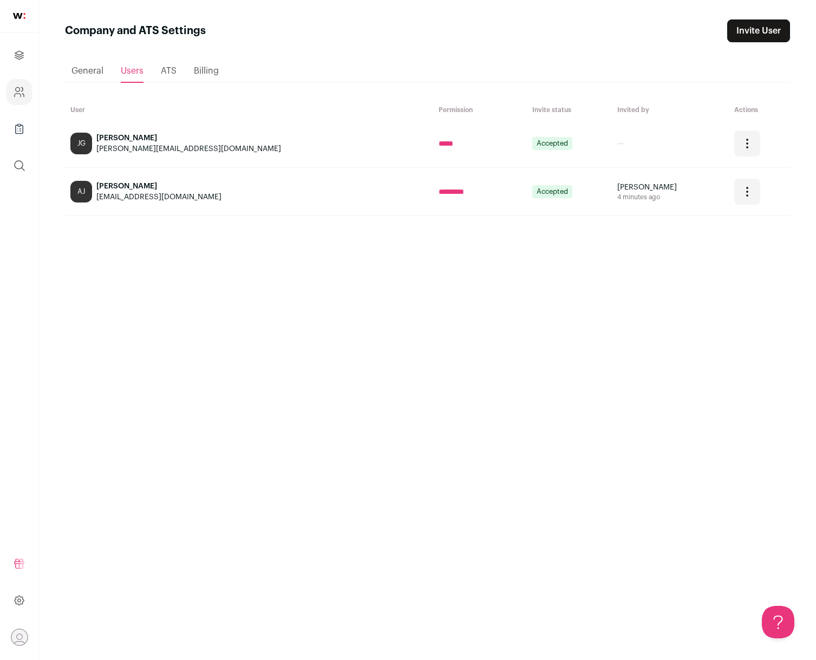
click at [167, 64] on div "ATS" at bounding box center [169, 71] width 16 height 22
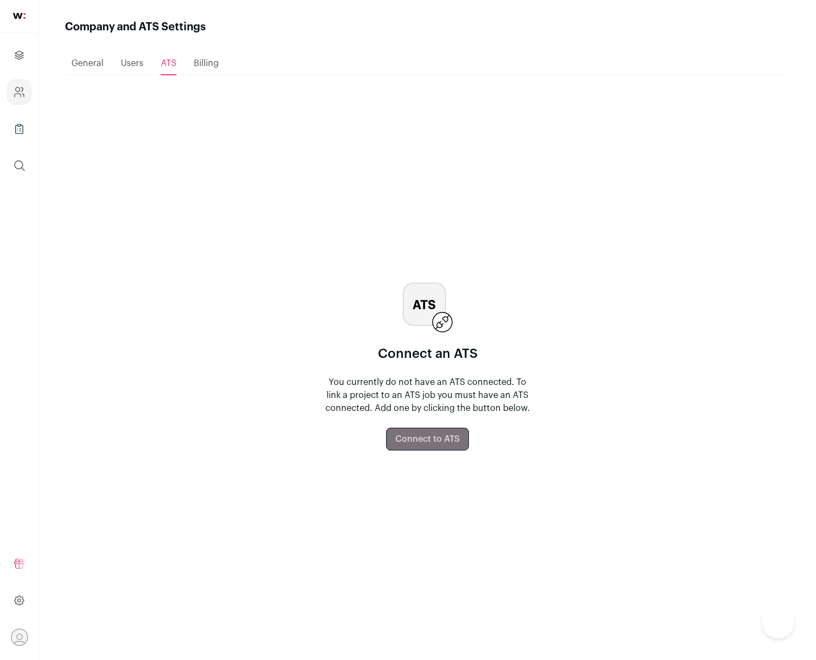
click at [172, 73] on div "ATS" at bounding box center [169, 64] width 16 height 23
click at [202, 70] on div "Billing" at bounding box center [206, 64] width 25 height 22
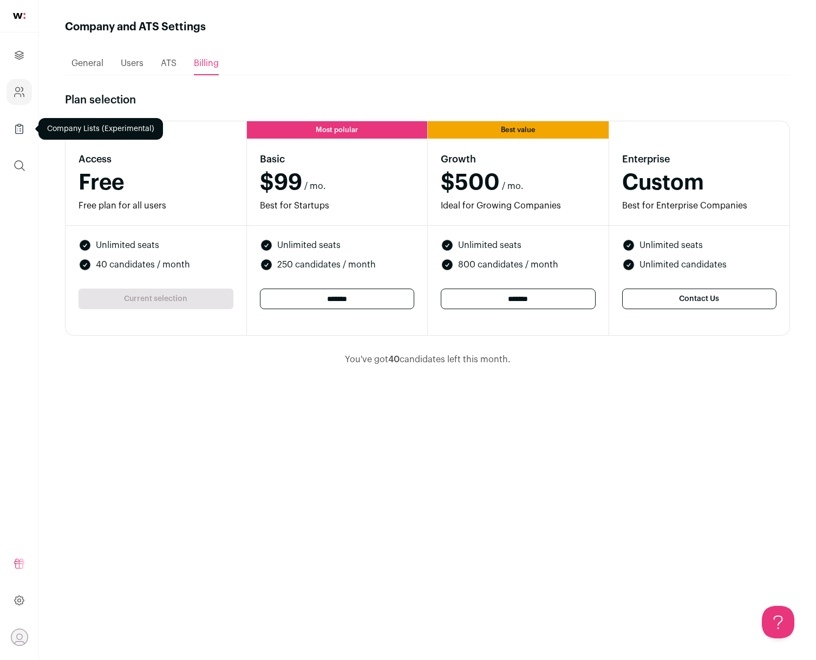
click at [19, 125] on icon "Company Lists" at bounding box center [19, 128] width 12 height 13
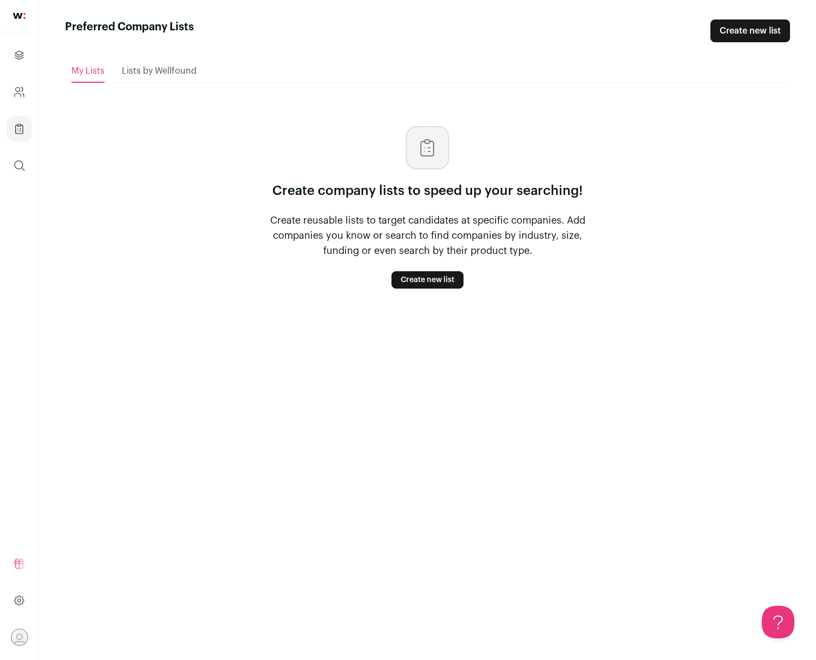
click at [153, 73] on span "Lists by Wellfound" at bounding box center [159, 71] width 75 height 9
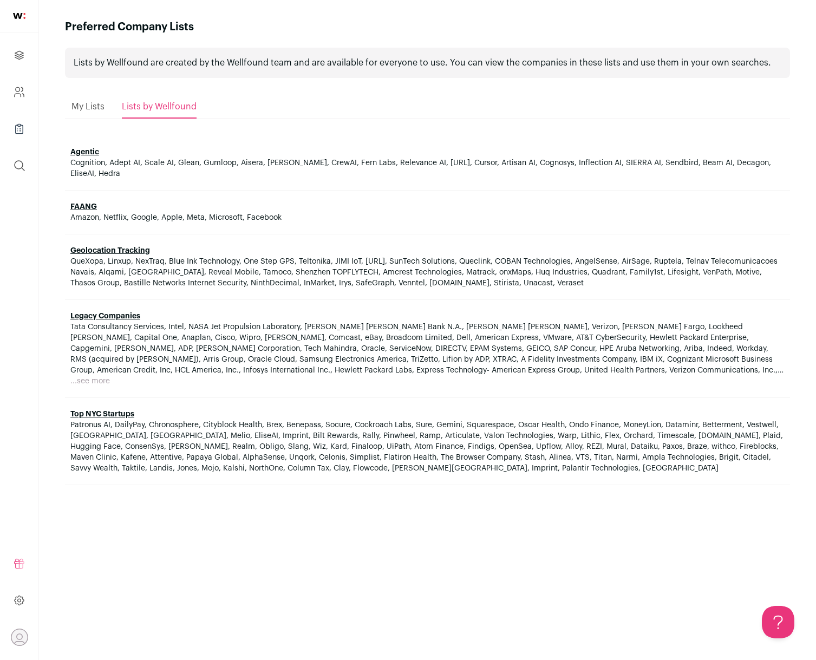
click at [81, 207] on link "FAANG" at bounding box center [83, 207] width 27 height 8
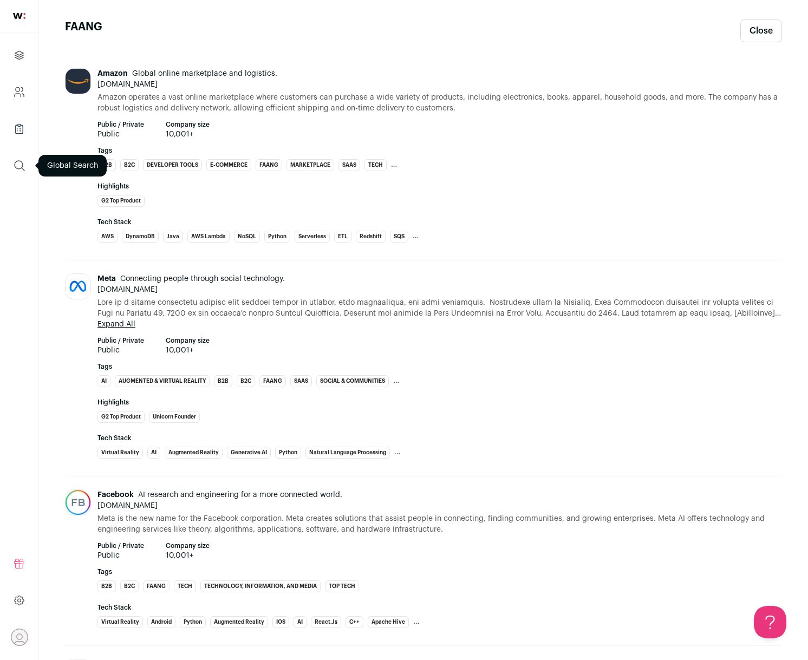
click at [25, 166] on icon "submit" at bounding box center [19, 165] width 13 height 13
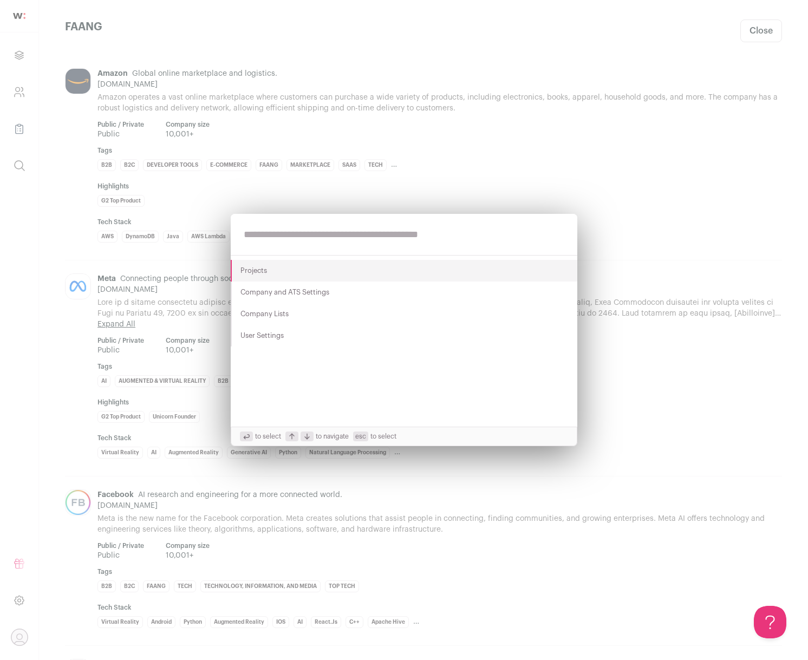
click at [82, 72] on div "Projects Company and ATS Settings Company Lists User Settings to select to navi…" at bounding box center [404, 330] width 808 height 660
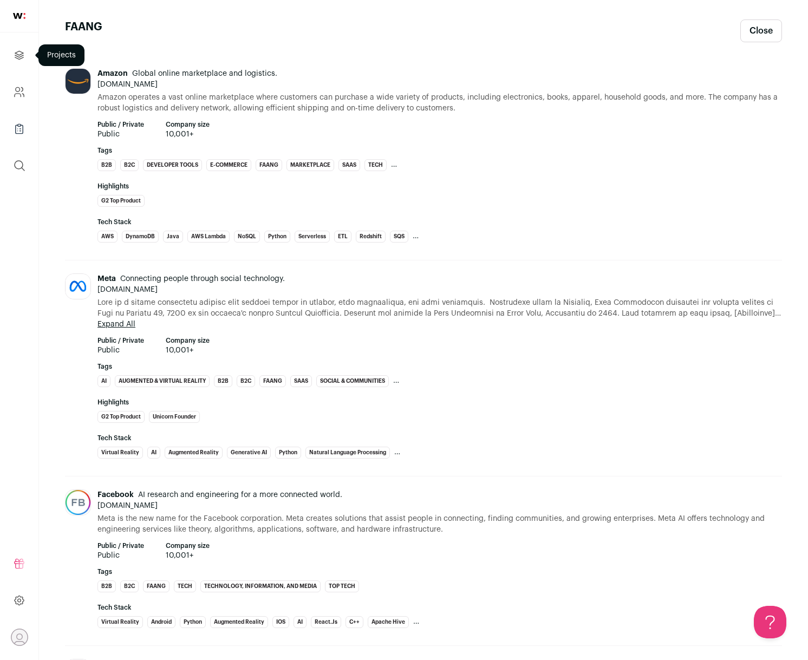
click at [27, 55] on link "Projects" at bounding box center [18, 55] width 25 height 26
